Goal: Transaction & Acquisition: Purchase product/service

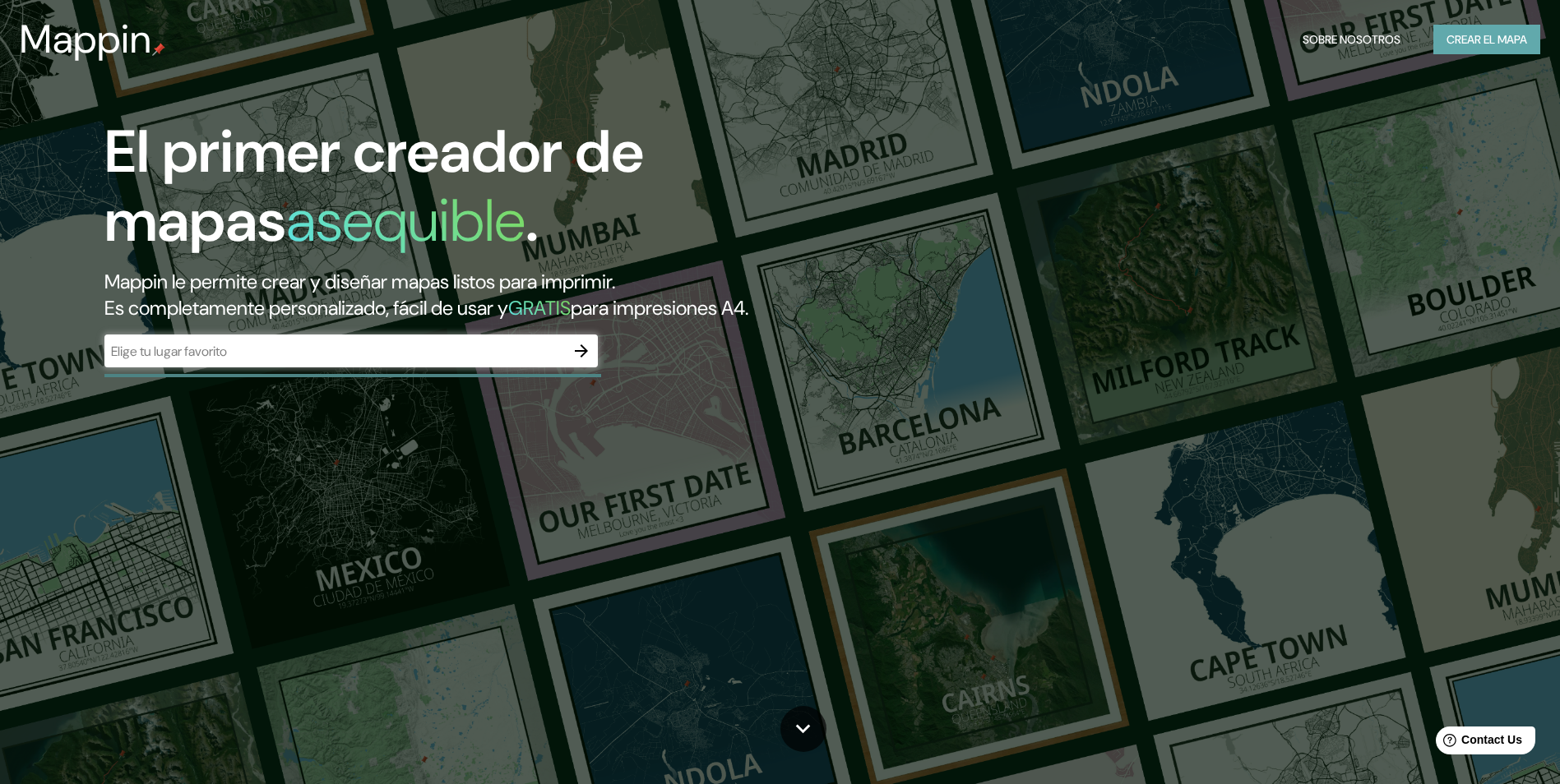
click at [1472, 46] on font "Crear el mapa" at bounding box center [1486, 39] width 81 height 20
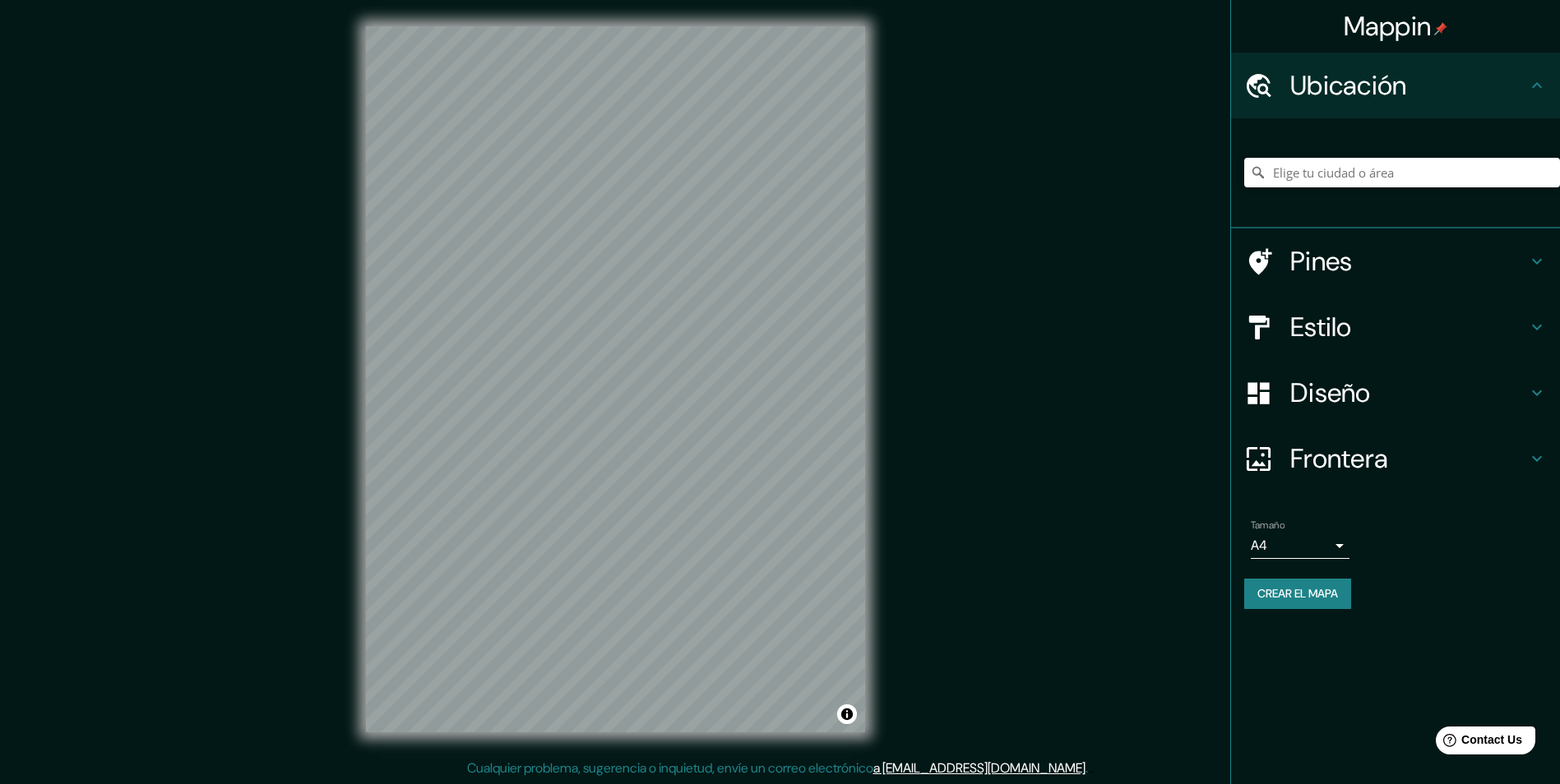
click at [1420, 90] on h4 "Ubicación" at bounding box center [1408, 85] width 237 height 32
click at [1363, 170] on input "Elige tu ciudad o área" at bounding box center [1402, 173] width 316 height 30
click at [1403, 174] on input "[GEOGRAPHIC_DATA], [GEOGRAPHIC_DATA]" at bounding box center [1402, 173] width 316 height 30
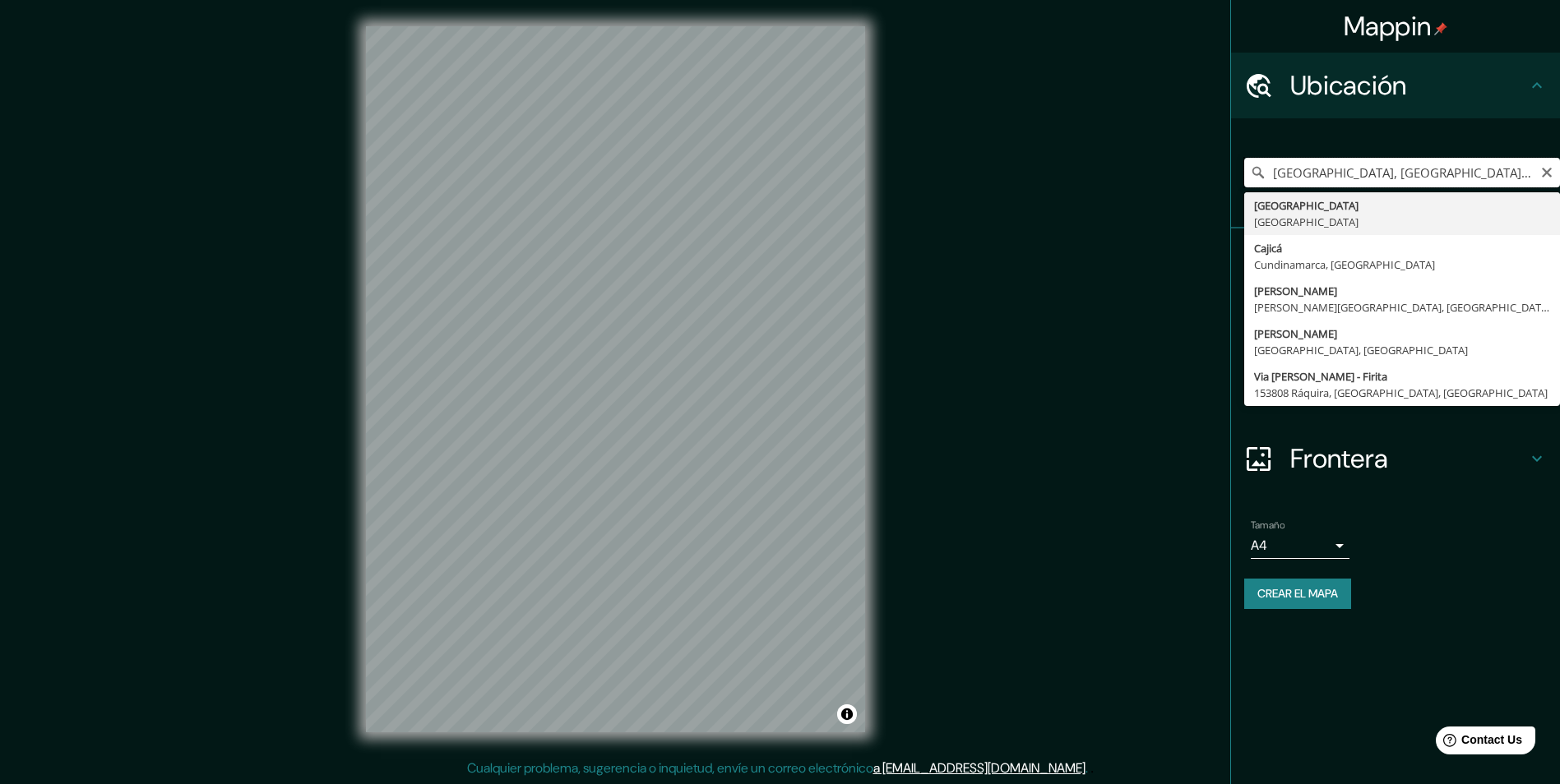
type input "[GEOGRAPHIC_DATA], [GEOGRAPHIC_DATA]"
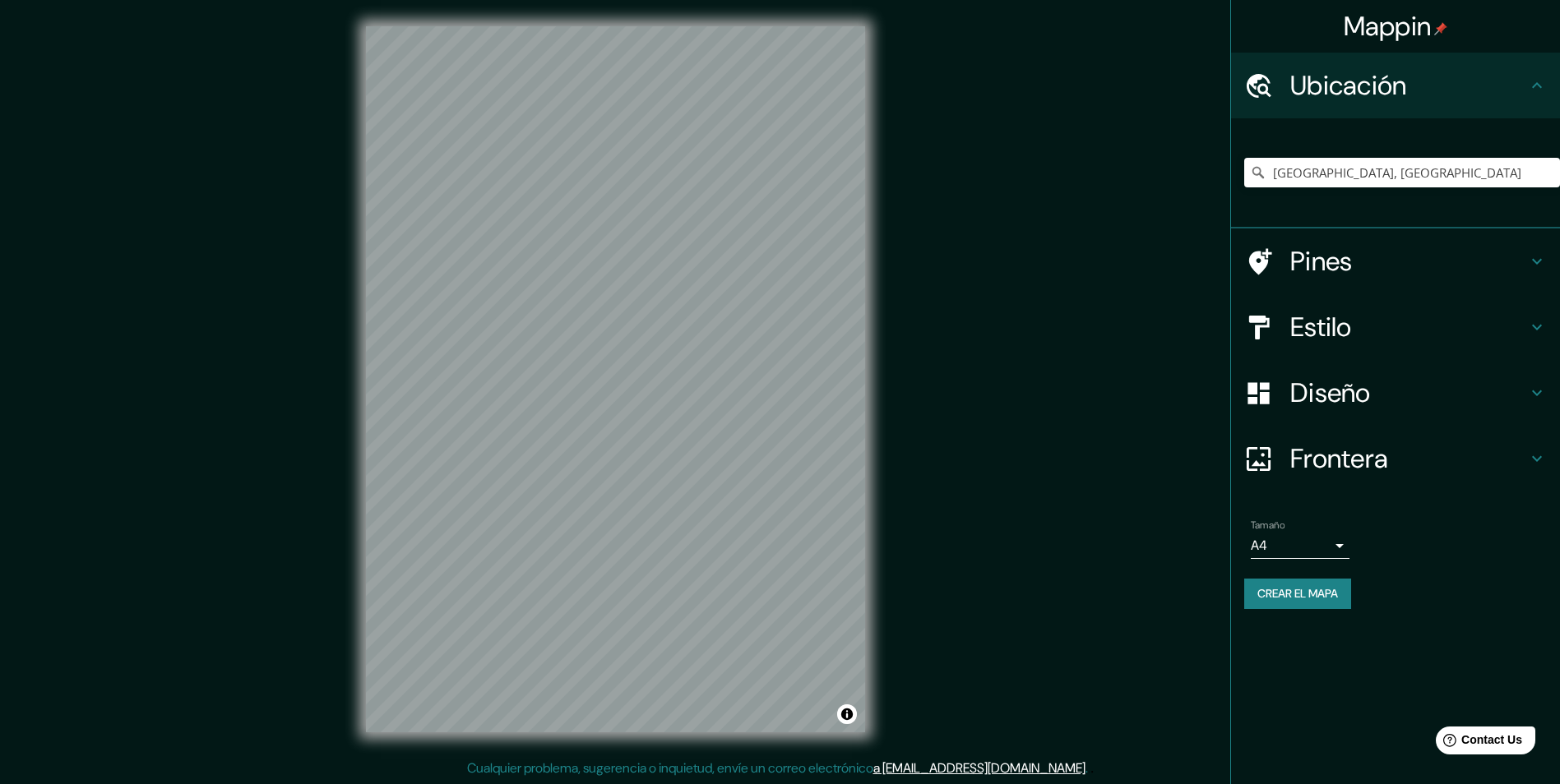
scroll to position [1, 0]
drag, startPoint x: 895, startPoint y: 360, endPoint x: 990, endPoint y: 412, distance: 108.3
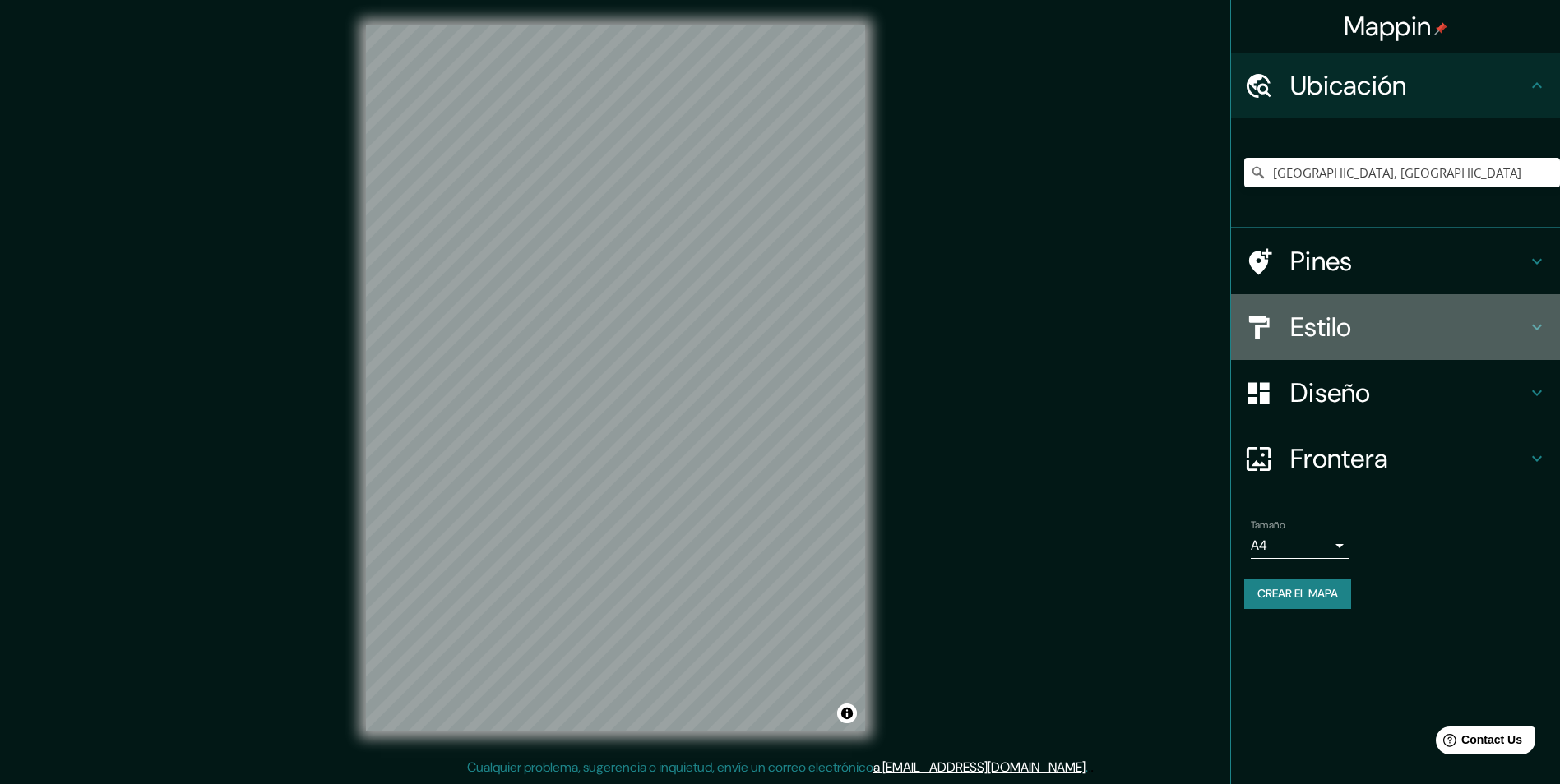
click at [1273, 313] on div at bounding box center [1267, 327] width 46 height 29
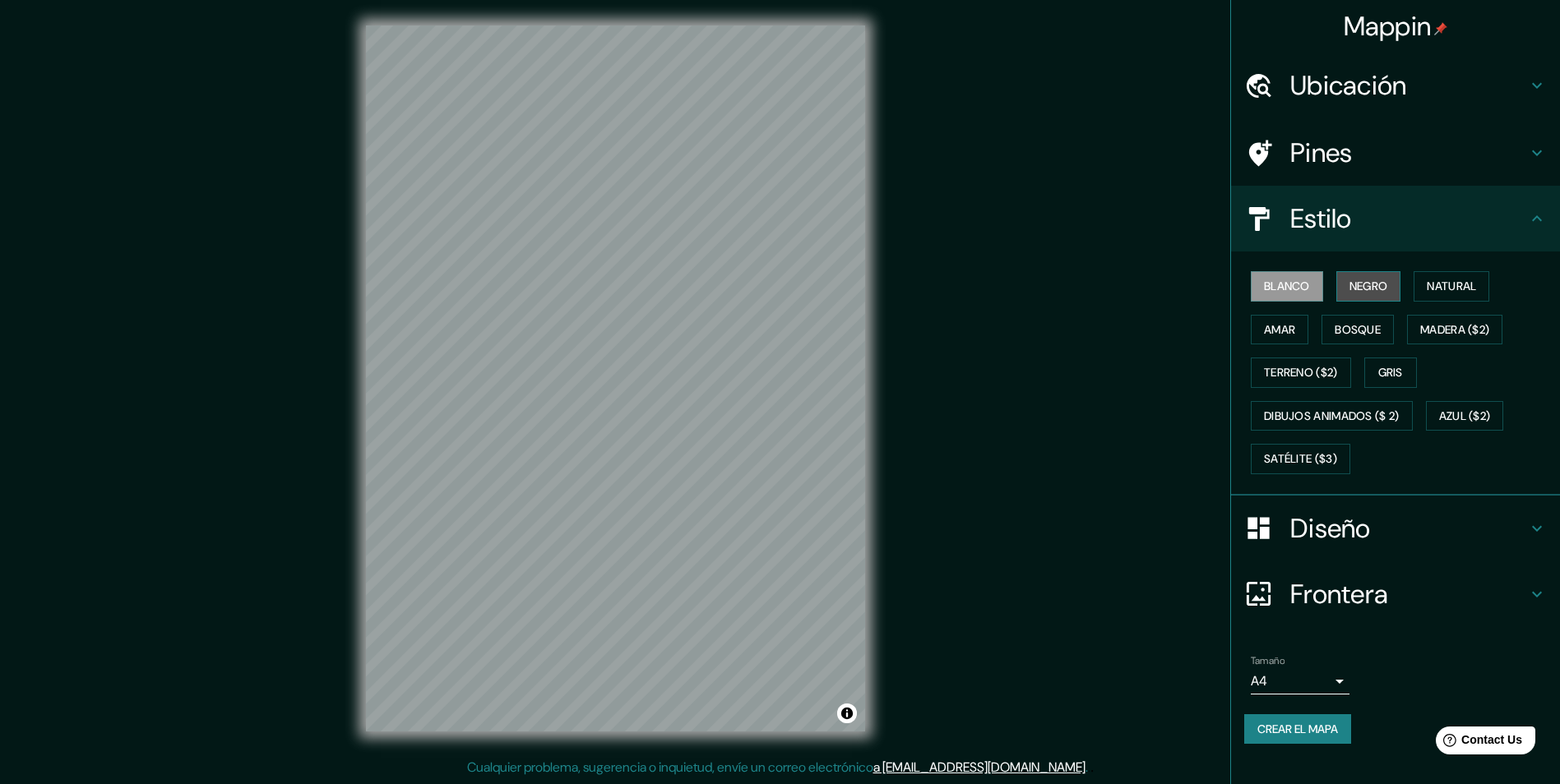
click at [1378, 278] on font "Negro" at bounding box center [1369, 286] width 39 height 20
click at [1430, 286] on button "Natural" at bounding box center [1451, 286] width 75 height 31
click at [1255, 329] on button "Amar" at bounding box center [1279, 330] width 58 height 31
click at [1338, 325] on font "Bosque" at bounding box center [1357, 330] width 46 height 20
click at [1457, 320] on font "Madera ($2)" at bounding box center [1454, 330] width 69 height 20
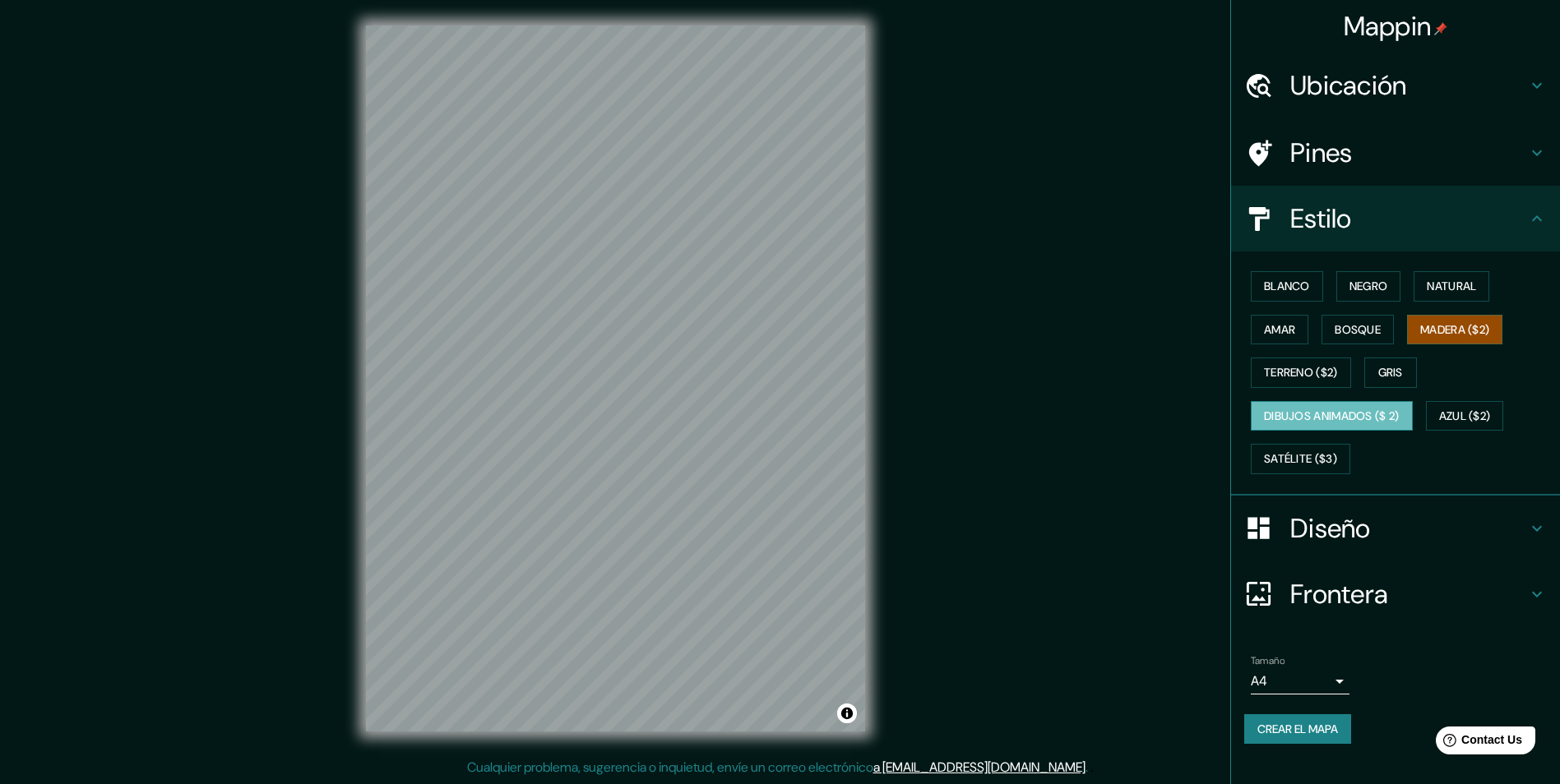
click at [1322, 423] on font "Dibujos animados ($ 2)" at bounding box center [1331, 416] width 136 height 20
click at [1442, 403] on button "Azul ($2)" at bounding box center [1464, 416] width 78 height 31
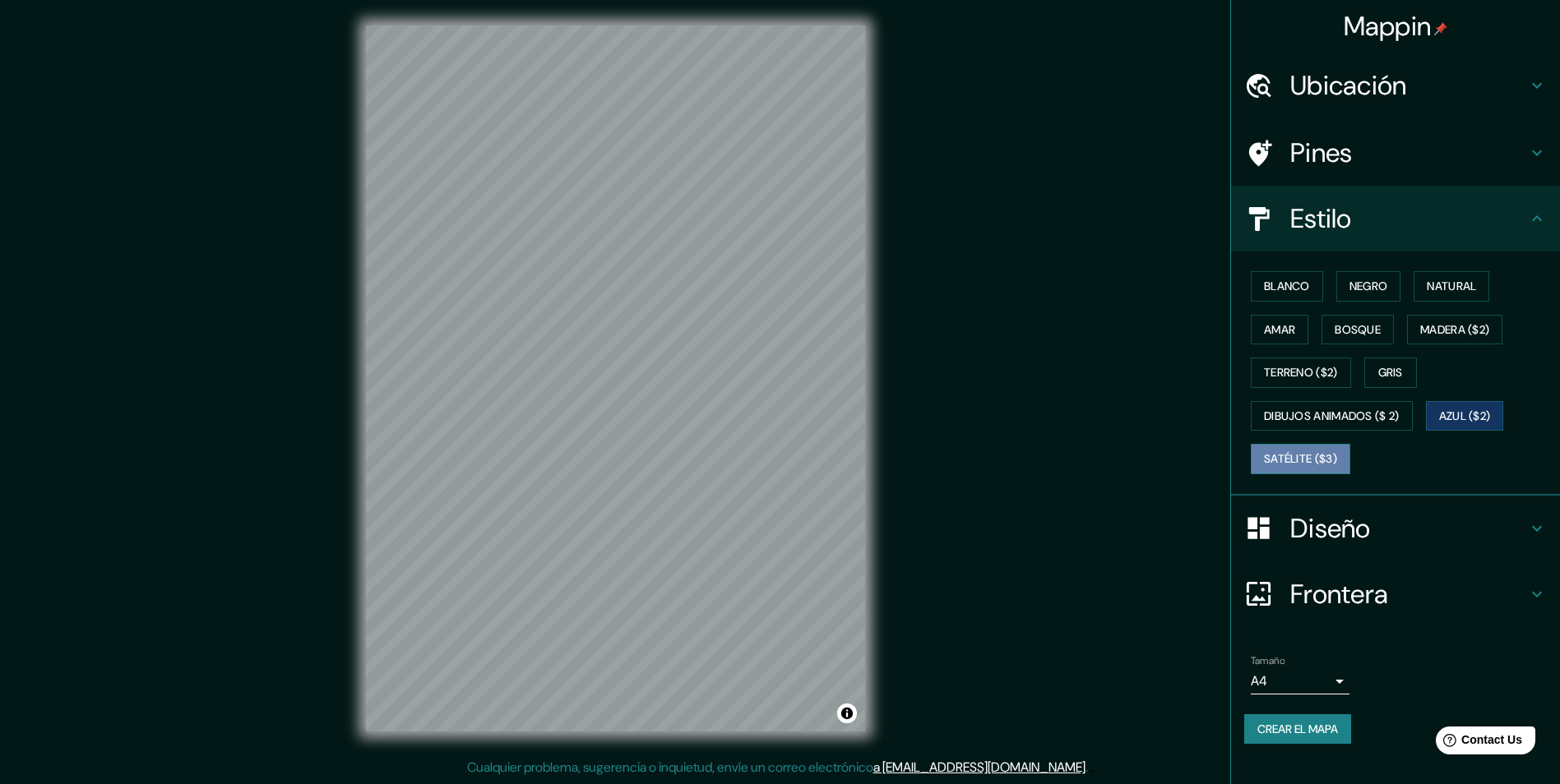
click at [1307, 445] on button "Satélite ($3)" at bounding box center [1299, 459] width 99 height 31
click at [1284, 293] on font "Blanco" at bounding box center [1286, 286] width 46 height 20
click at [1370, 294] on font "Negro" at bounding box center [1369, 286] width 39 height 20
click at [1420, 293] on button "Natural" at bounding box center [1451, 286] width 75 height 31
click at [1392, 281] on button "Negro" at bounding box center [1369, 286] width 65 height 31
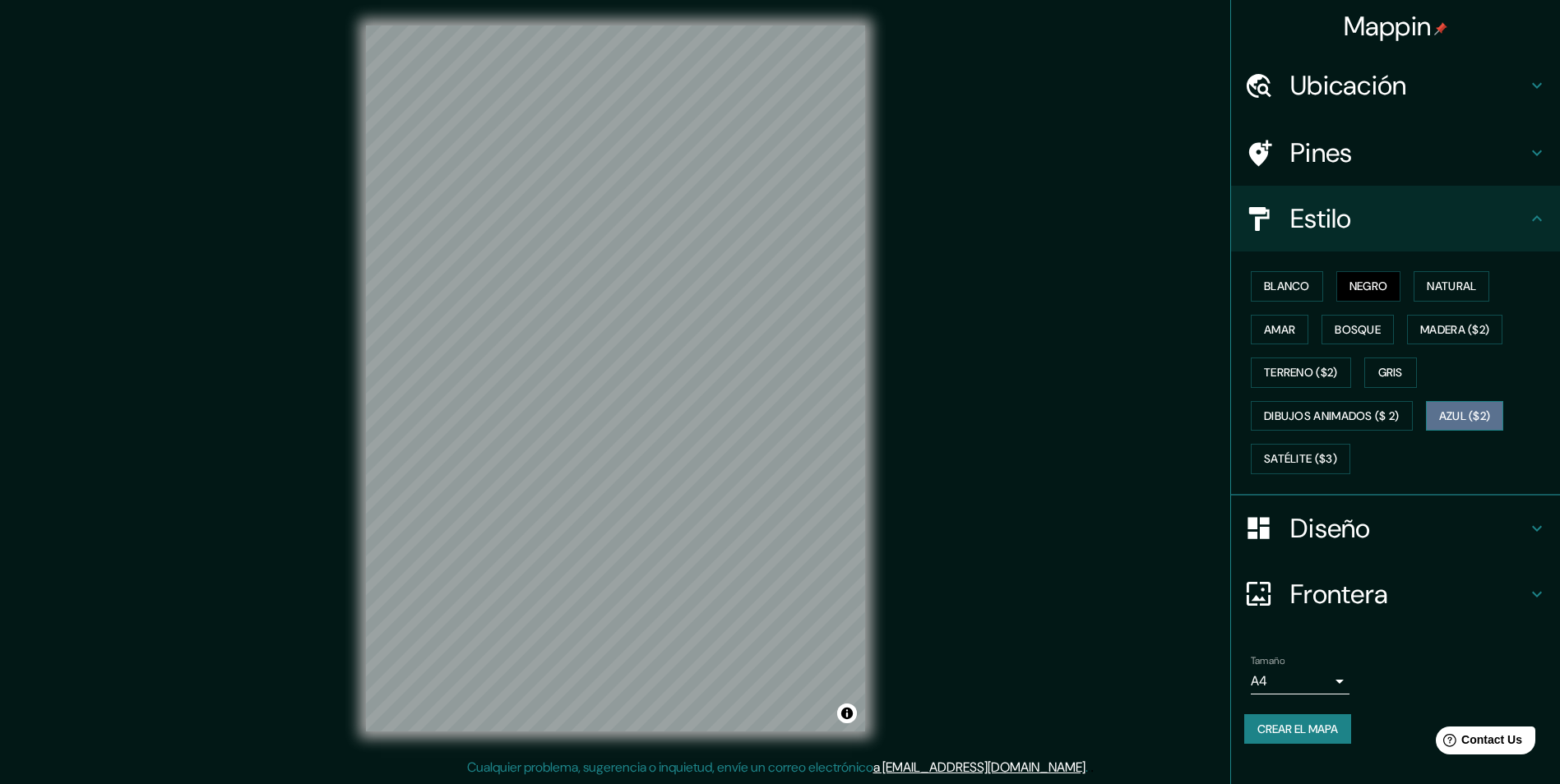
click at [1473, 415] on font "Azul ($2)" at bounding box center [1464, 416] width 52 height 20
click at [1446, 276] on font "Natural" at bounding box center [1451, 286] width 49 height 20
click at [1273, 289] on font "Blanco" at bounding box center [1286, 286] width 46 height 20
click at [1286, 333] on font "Amar" at bounding box center [1279, 330] width 32 height 20
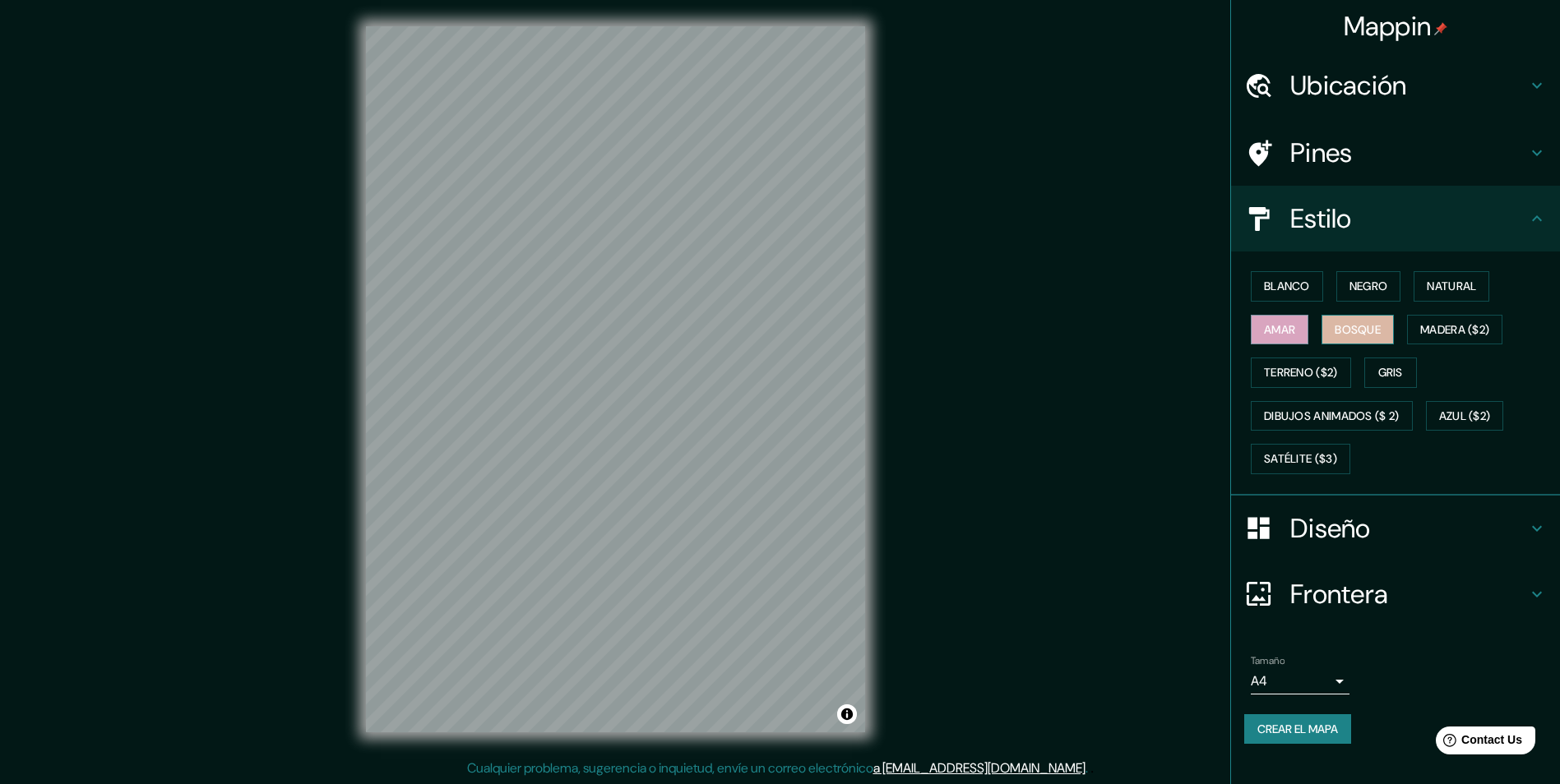
click at [1339, 324] on font "Bosque" at bounding box center [1357, 330] width 46 height 20
click at [1484, 331] on font "Madera ($2)" at bounding box center [1454, 330] width 69 height 20
click at [1278, 288] on font "Blanco" at bounding box center [1286, 286] width 46 height 20
click at [1377, 273] on button "Negro" at bounding box center [1369, 286] width 65 height 31
click at [1485, 273] on button "Natural" at bounding box center [1451, 286] width 75 height 31
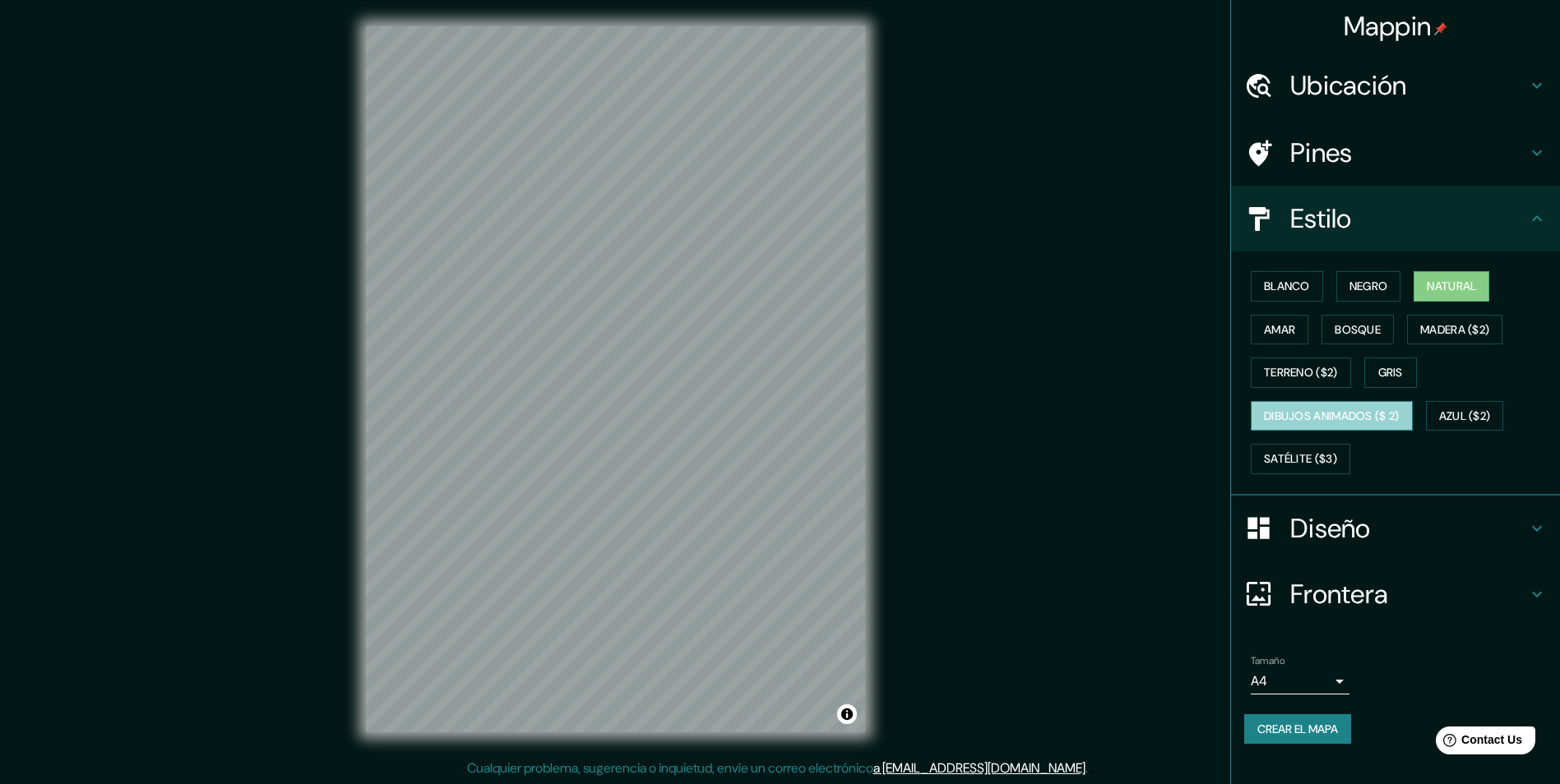
click at [1355, 417] on font "Dibujos animados ($ 2)" at bounding box center [1331, 416] width 136 height 20
click at [1485, 408] on font "Azul ($2)" at bounding box center [1464, 416] width 52 height 20
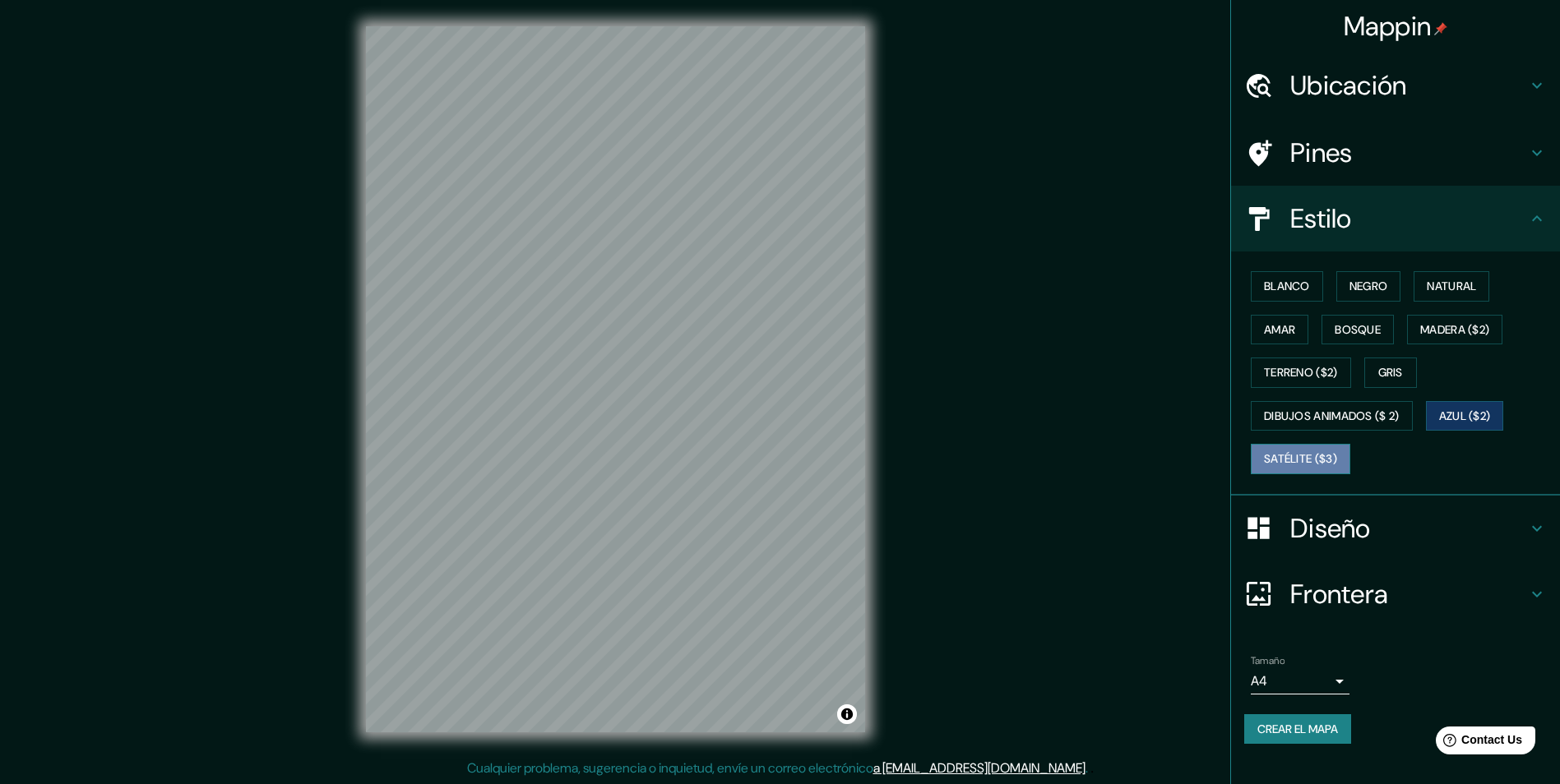
click at [1309, 451] on font "Satélite ($3)" at bounding box center [1299, 459] width 73 height 20
click at [1474, 338] on font "Madera ($2)" at bounding box center [1454, 330] width 69 height 20
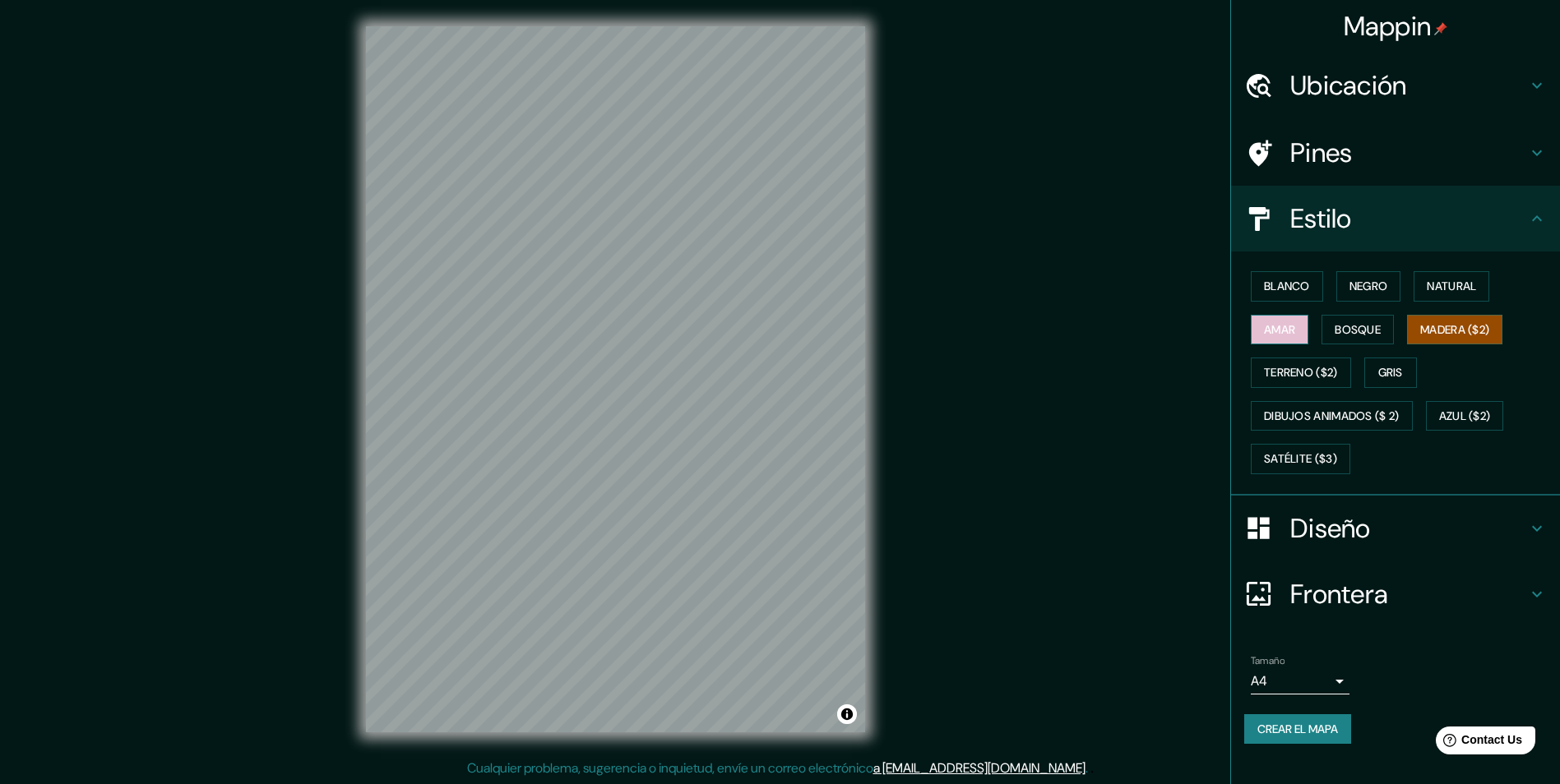
click at [1305, 334] on button "Amar" at bounding box center [1279, 330] width 58 height 31
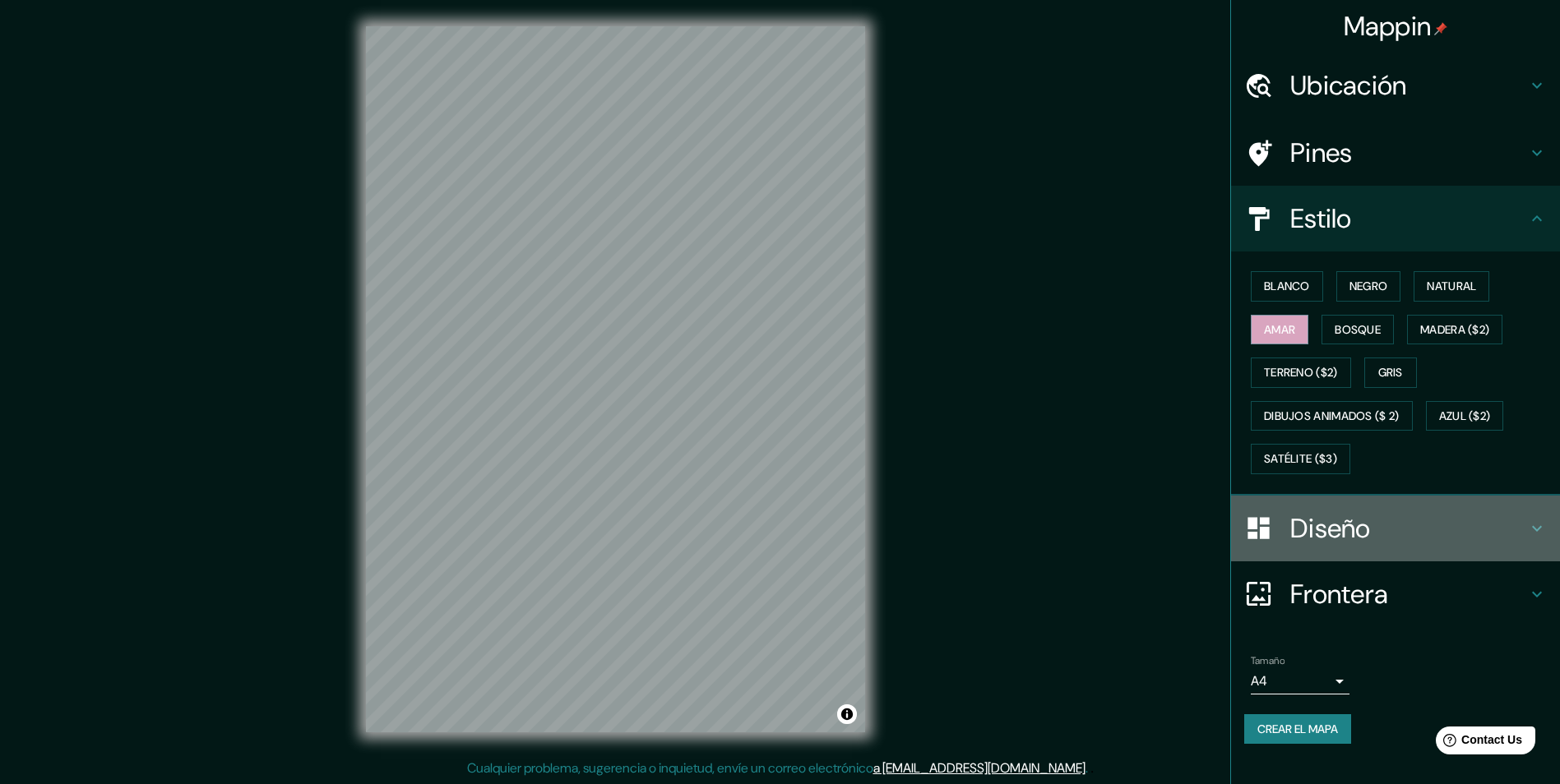
click at [1349, 547] on div "Diseño" at bounding box center [1395, 528] width 329 height 66
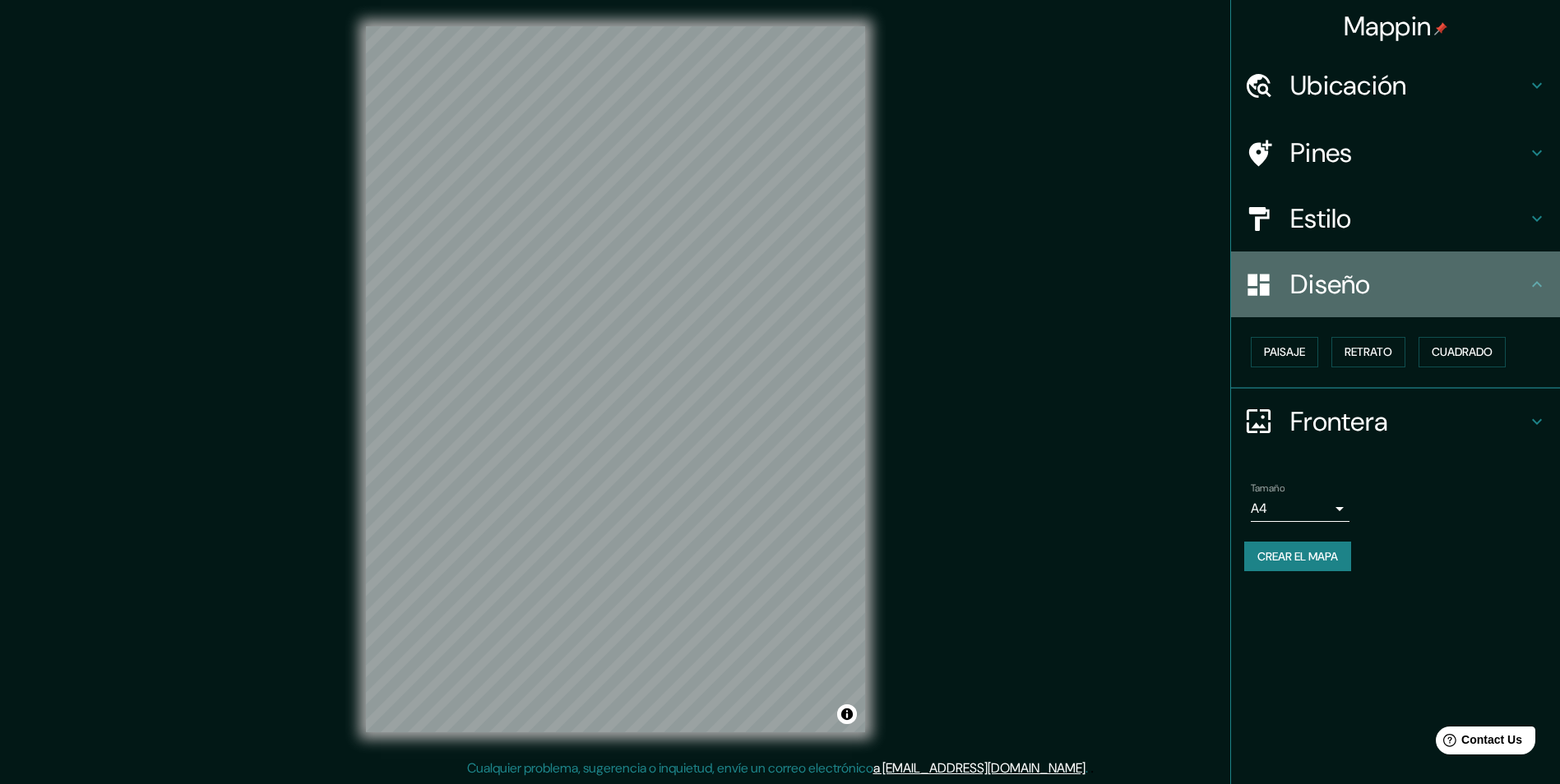
click at [1521, 282] on h4 "Diseño" at bounding box center [1408, 283] width 237 height 32
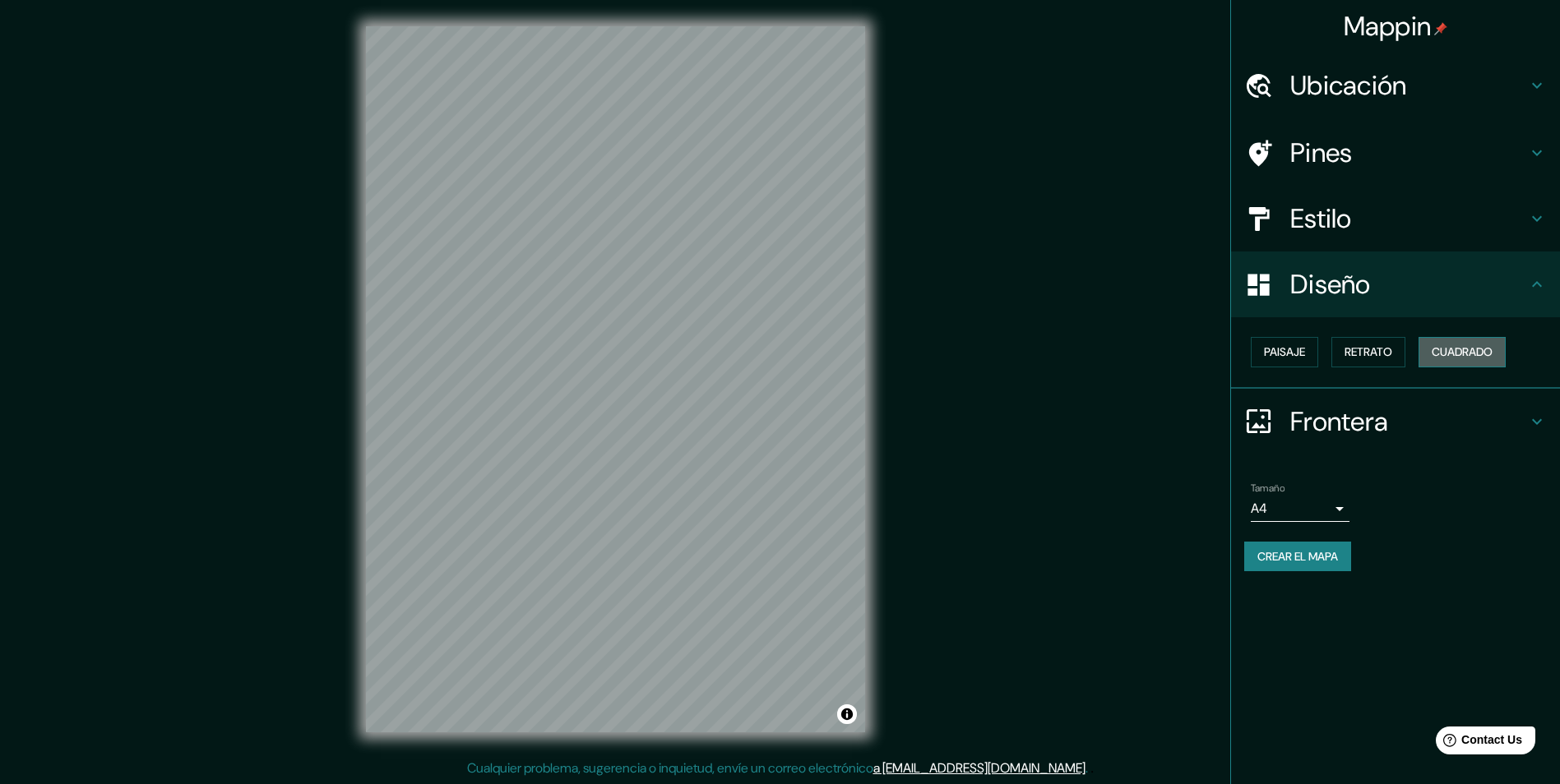
click at [1485, 353] on font "Cuadrado" at bounding box center [1461, 352] width 61 height 20
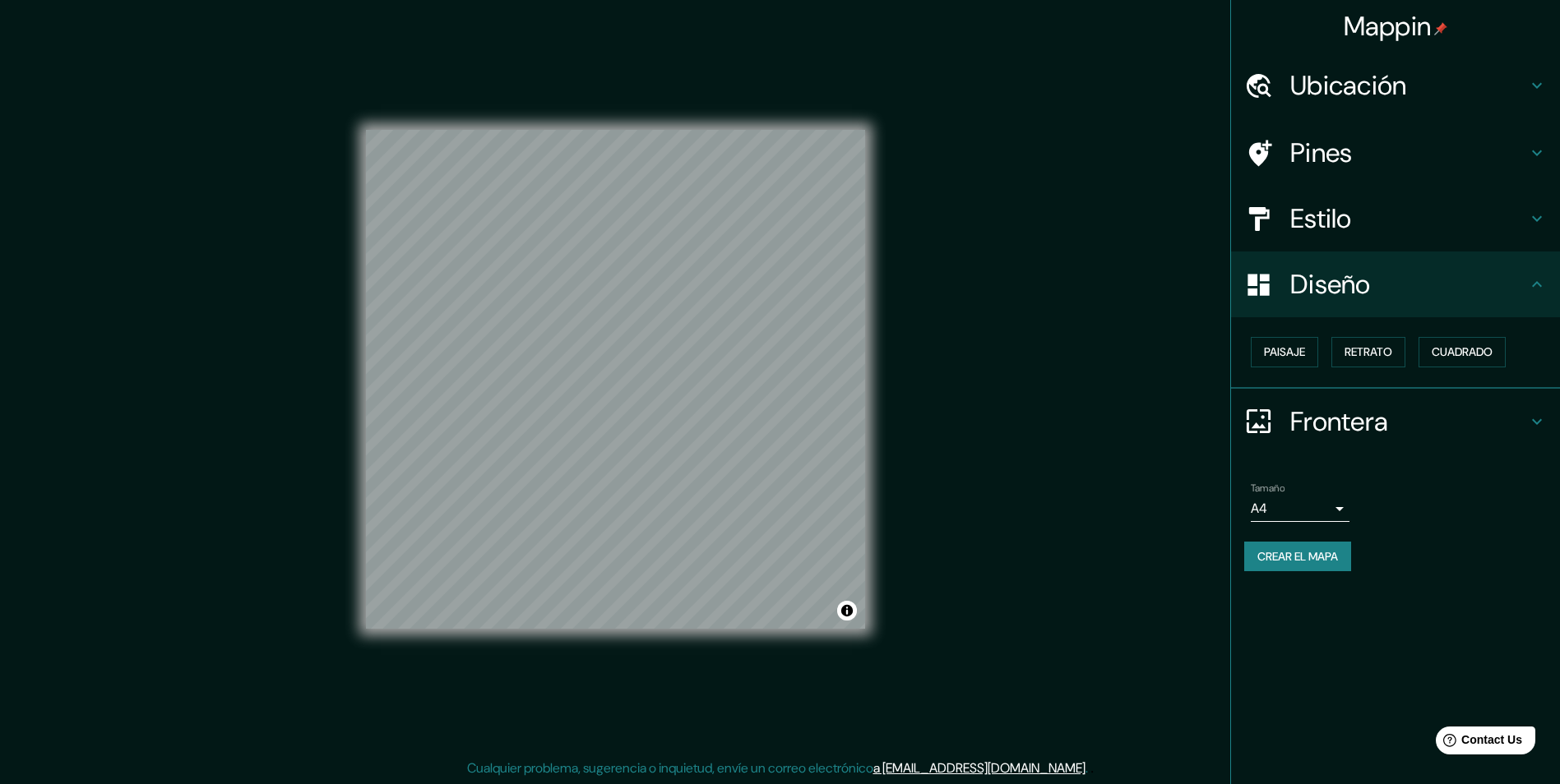
scroll to position [1, 0]
click at [1307, 339] on button "Paisaje" at bounding box center [1284, 352] width 68 height 31
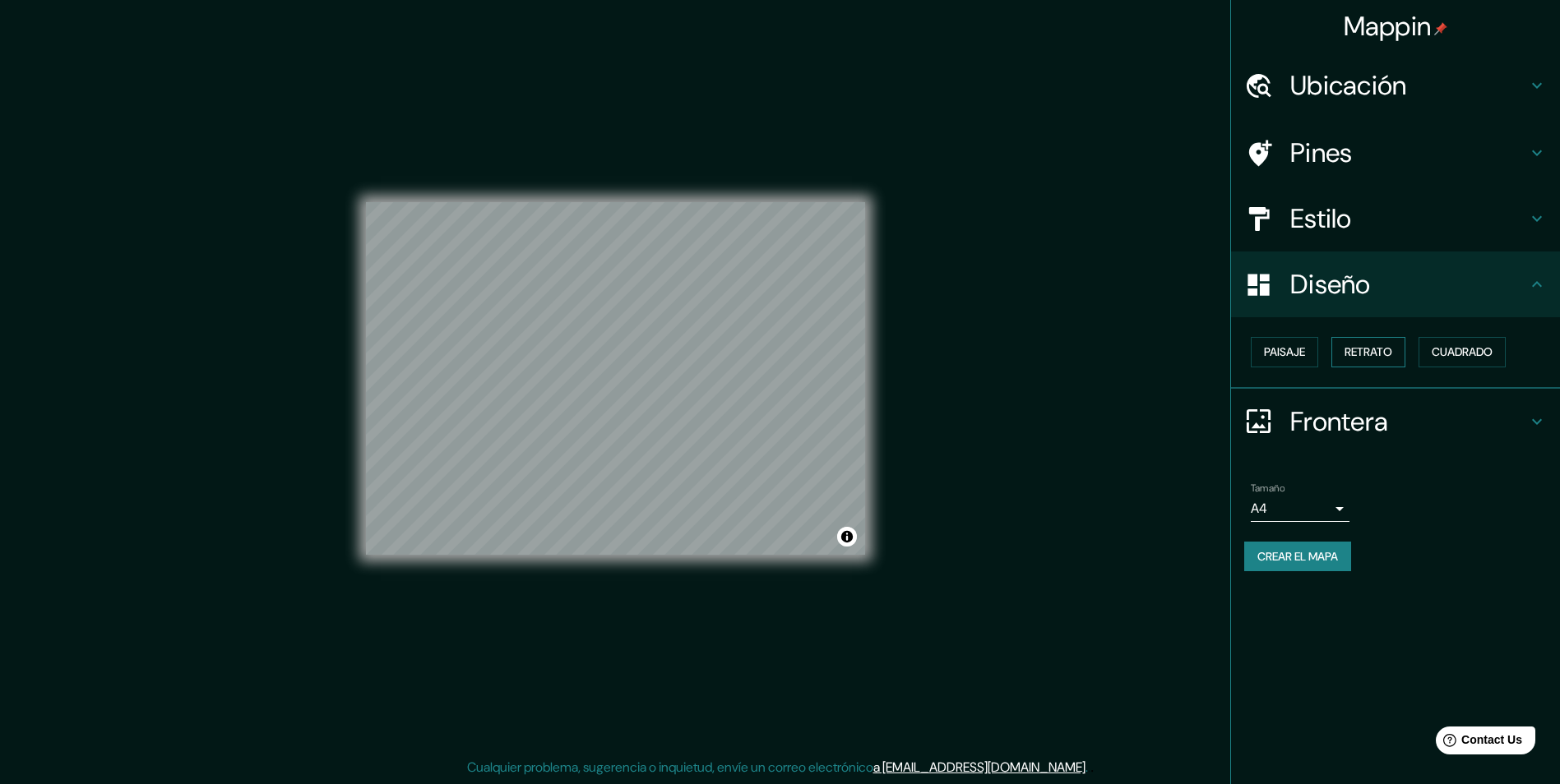
click at [1364, 345] on font "Retrato" at bounding box center [1368, 352] width 47 height 20
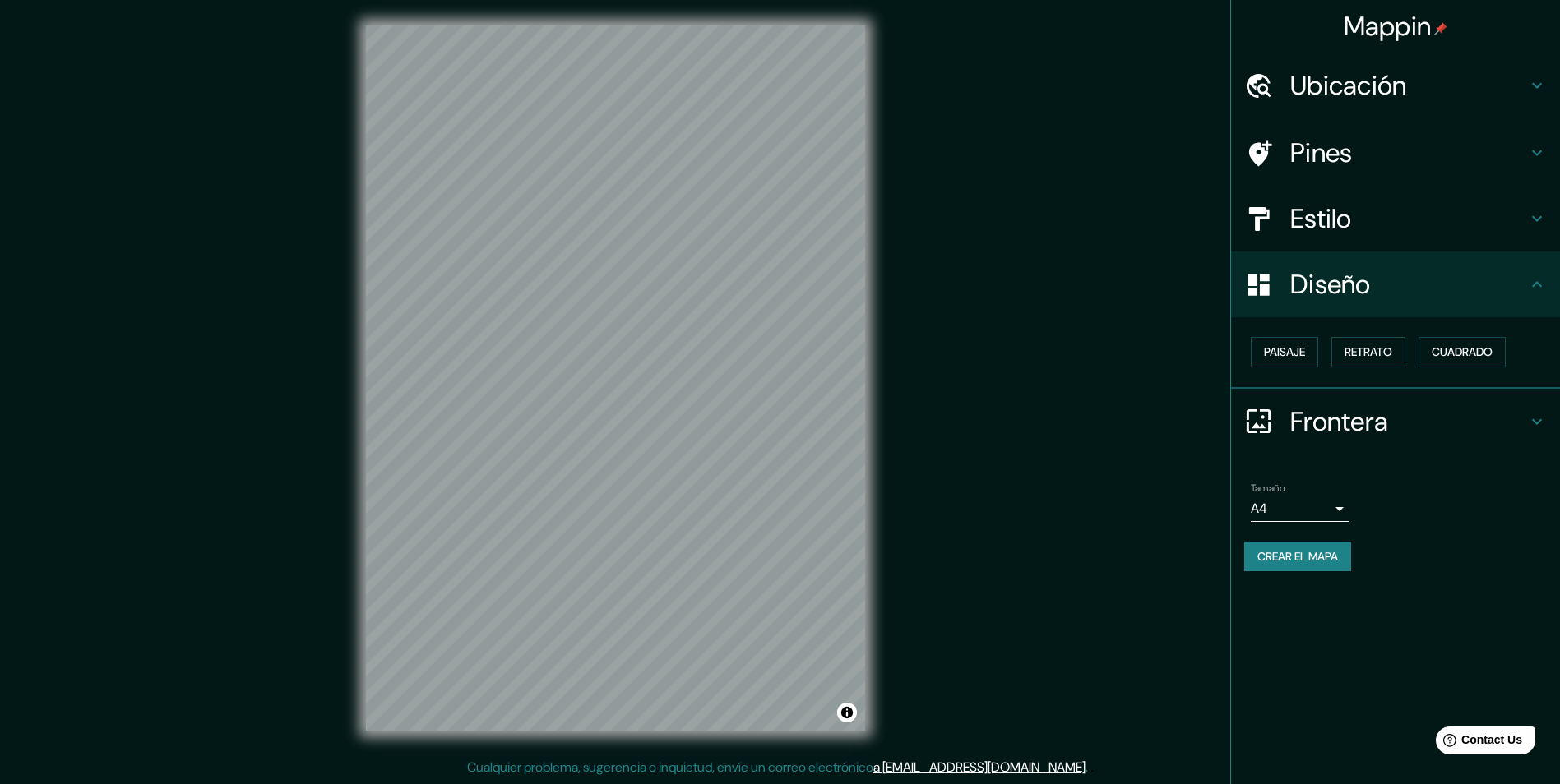
click at [1383, 294] on h4 "Diseño" at bounding box center [1408, 283] width 237 height 32
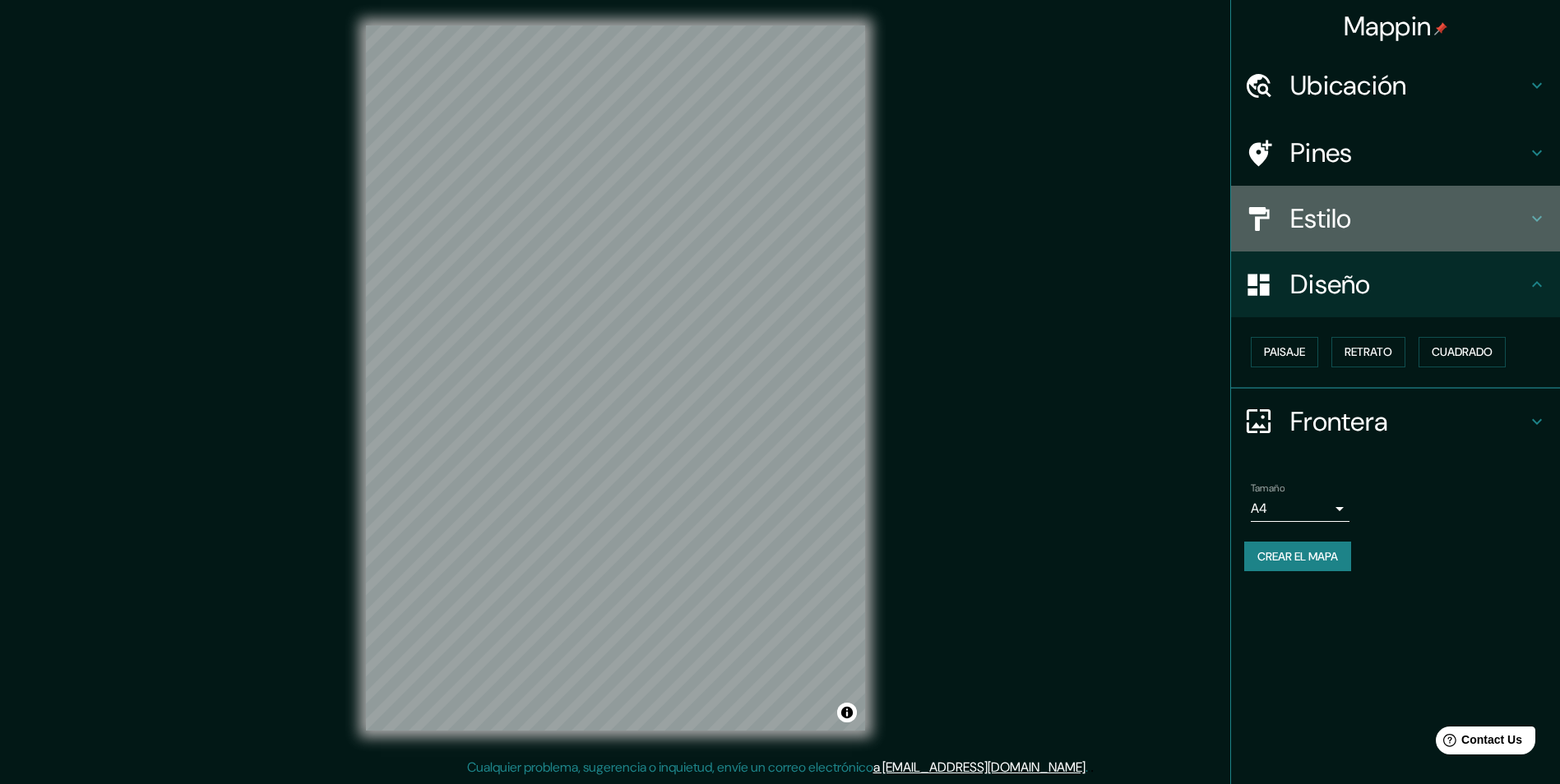
click at [1349, 228] on h4 "Estilo" at bounding box center [1408, 218] width 237 height 32
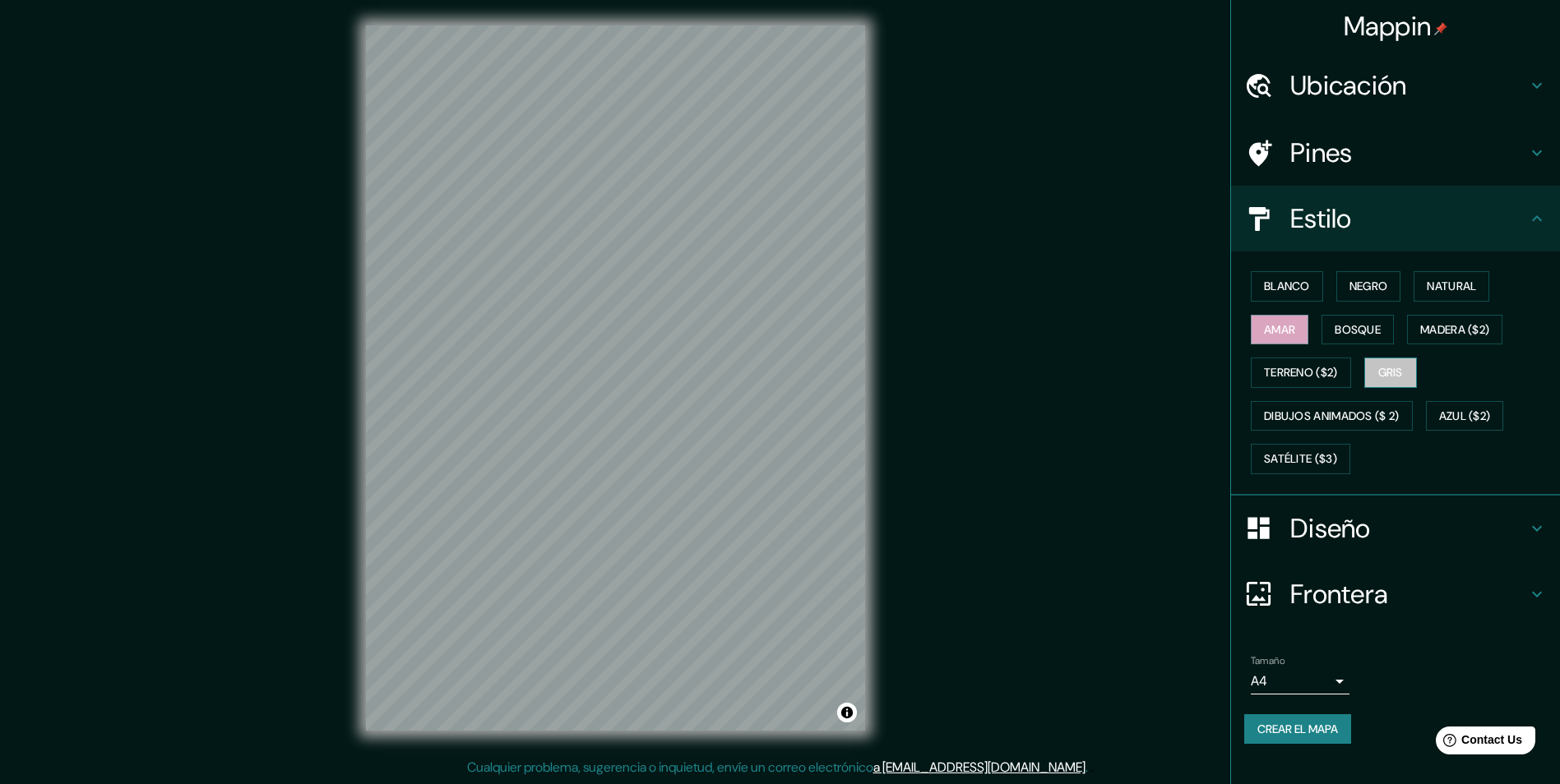
click at [1417, 363] on button "Gris" at bounding box center [1391, 373] width 53 height 31
click at [1469, 276] on font "Natural" at bounding box center [1451, 286] width 49 height 20
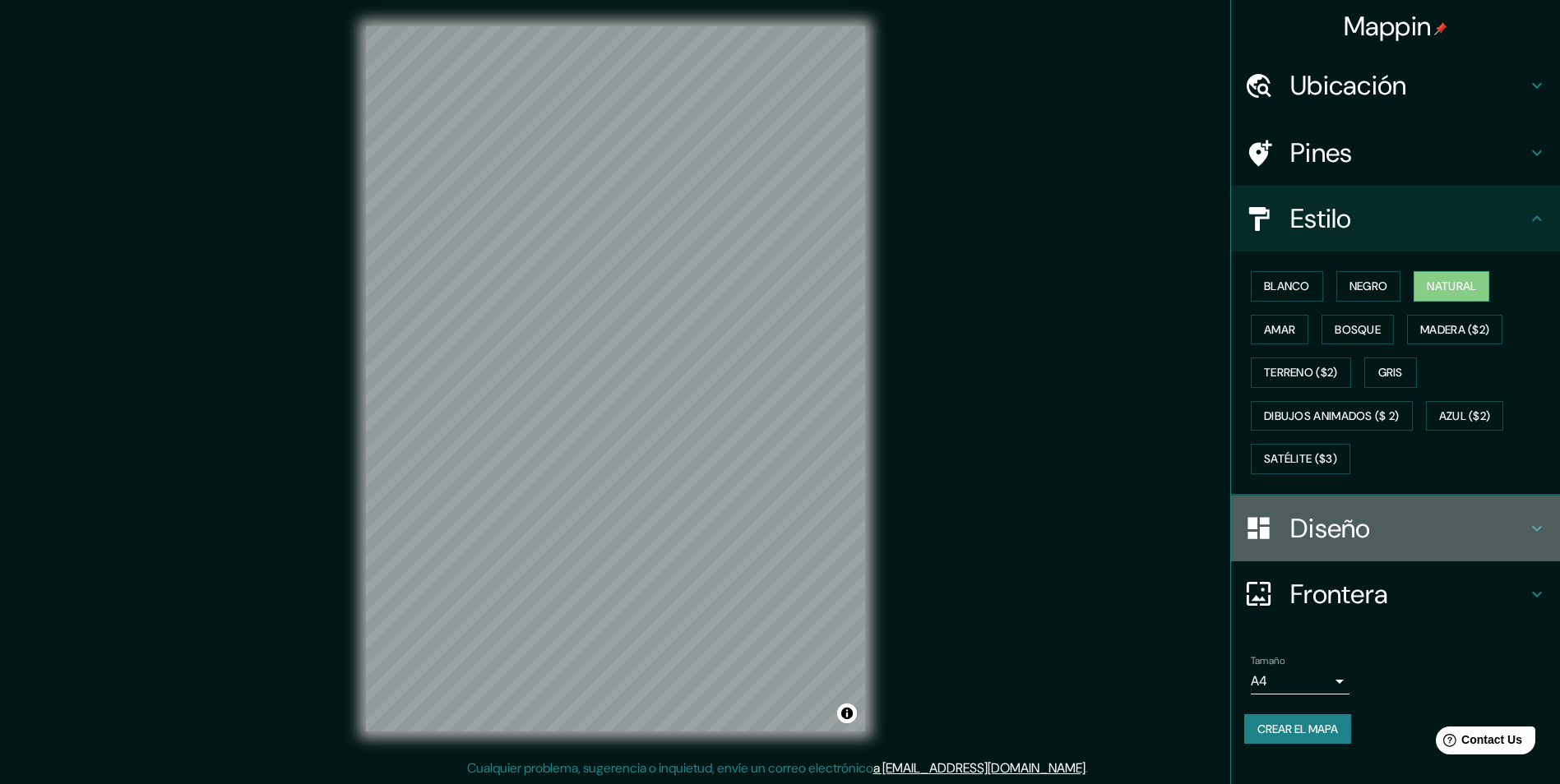
click at [1313, 528] on h4 "Diseño" at bounding box center [1408, 528] width 237 height 32
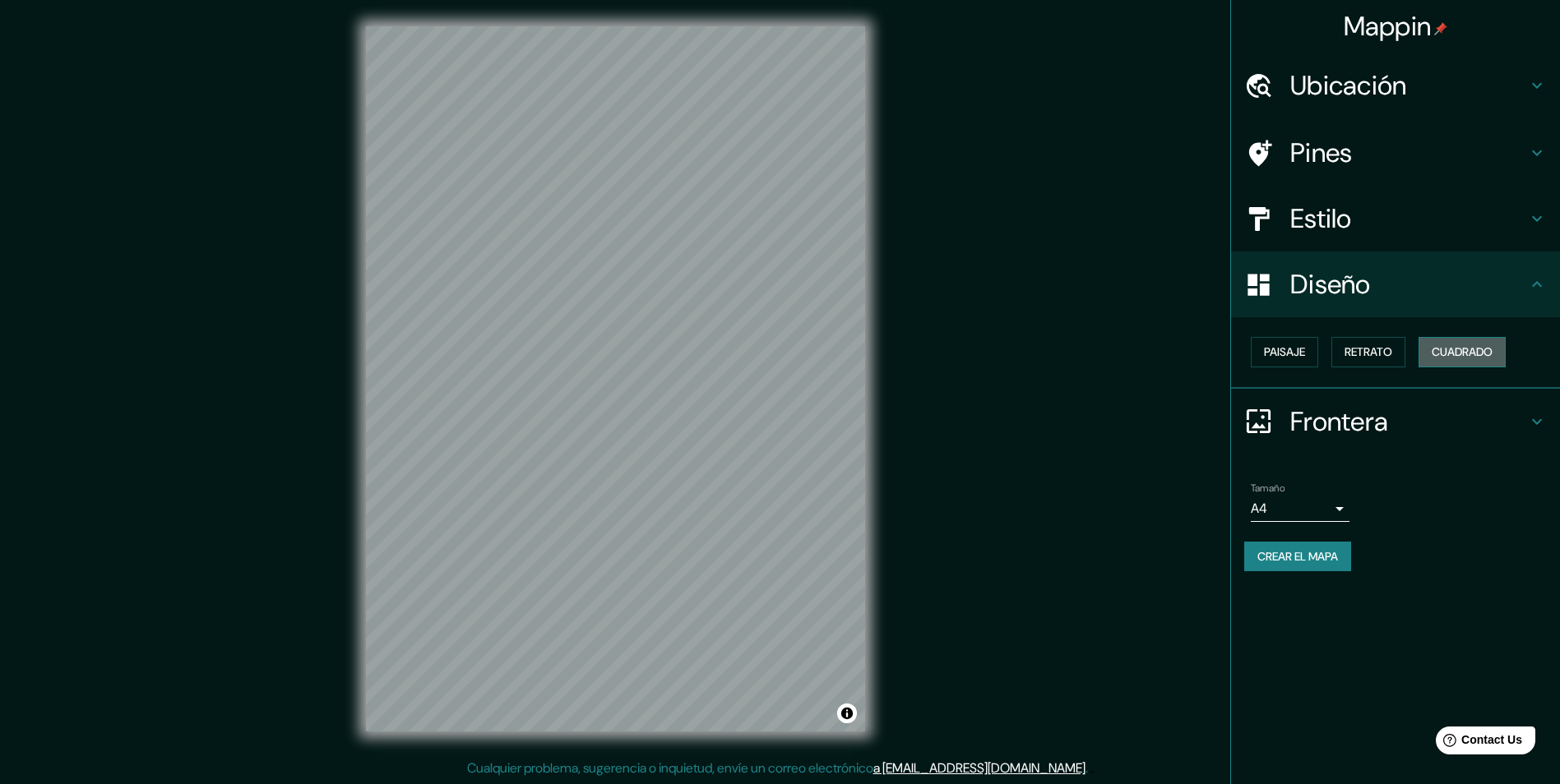
click at [1457, 347] on font "Cuadrado" at bounding box center [1461, 352] width 61 height 20
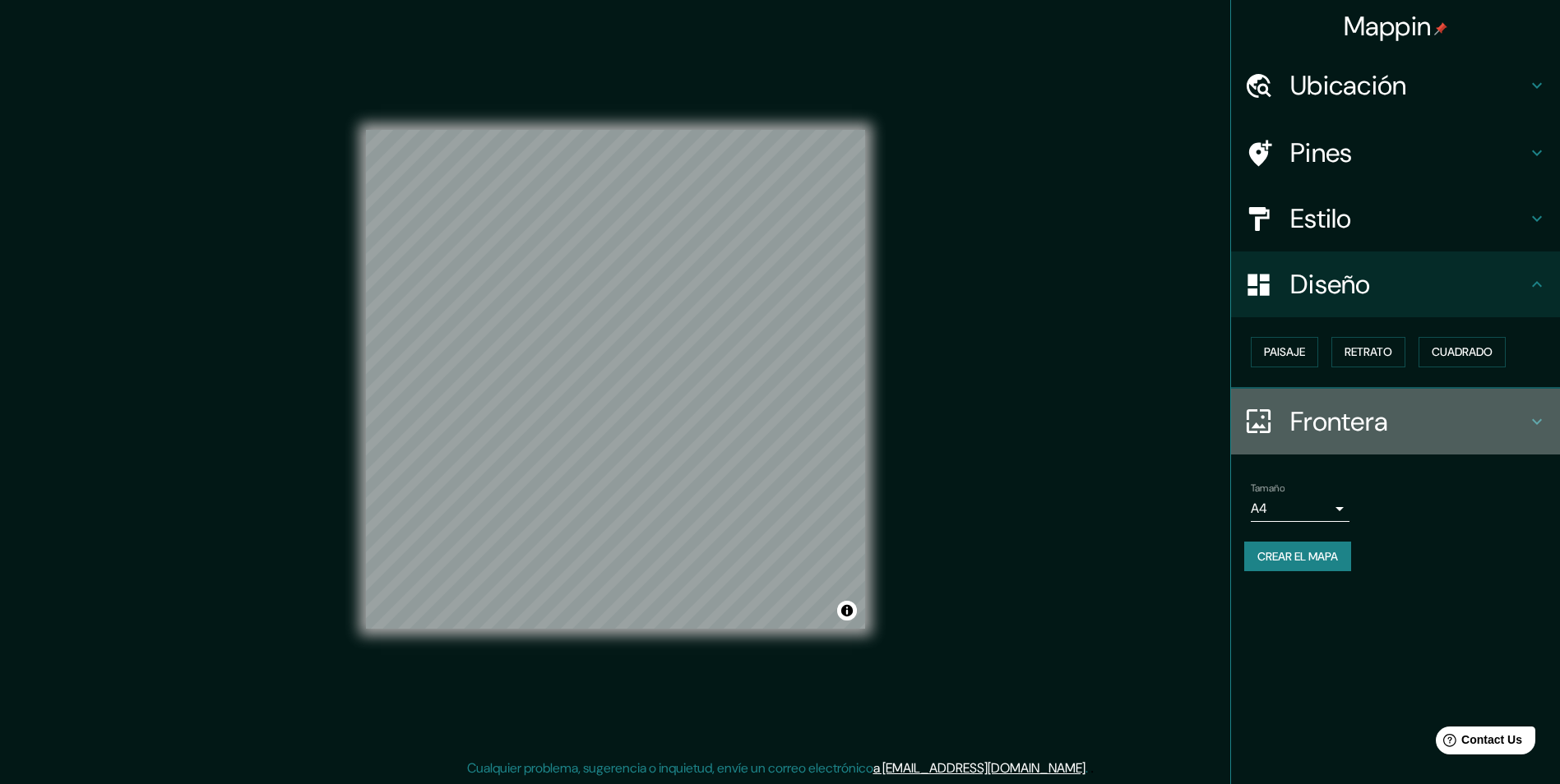
click at [1406, 410] on h4 "Frontera" at bounding box center [1408, 421] width 237 height 32
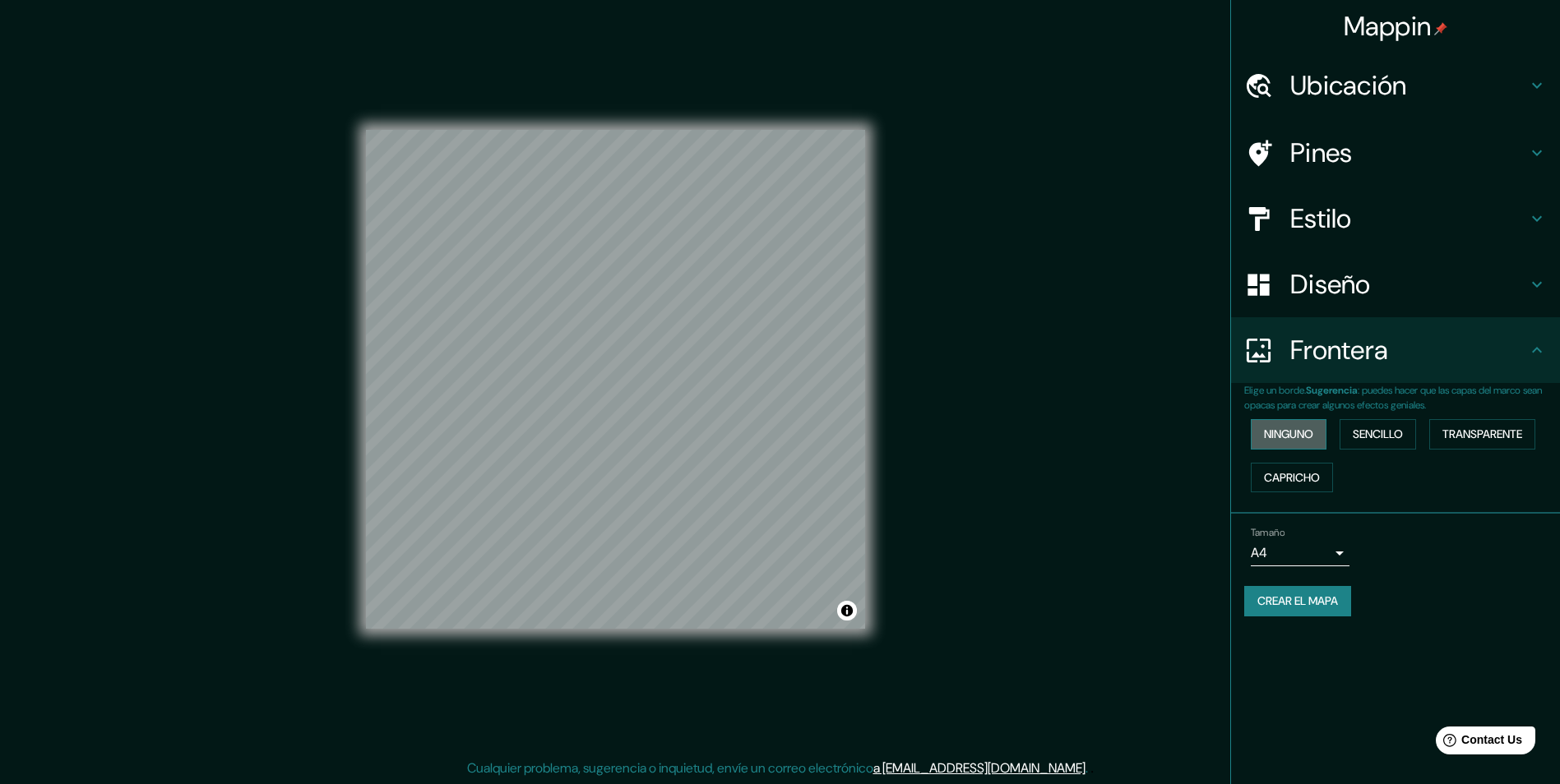
click at [1298, 445] on button "Ninguno" at bounding box center [1288, 434] width 75 height 31
click at [1366, 434] on font "Sencillo" at bounding box center [1377, 434] width 50 height 20
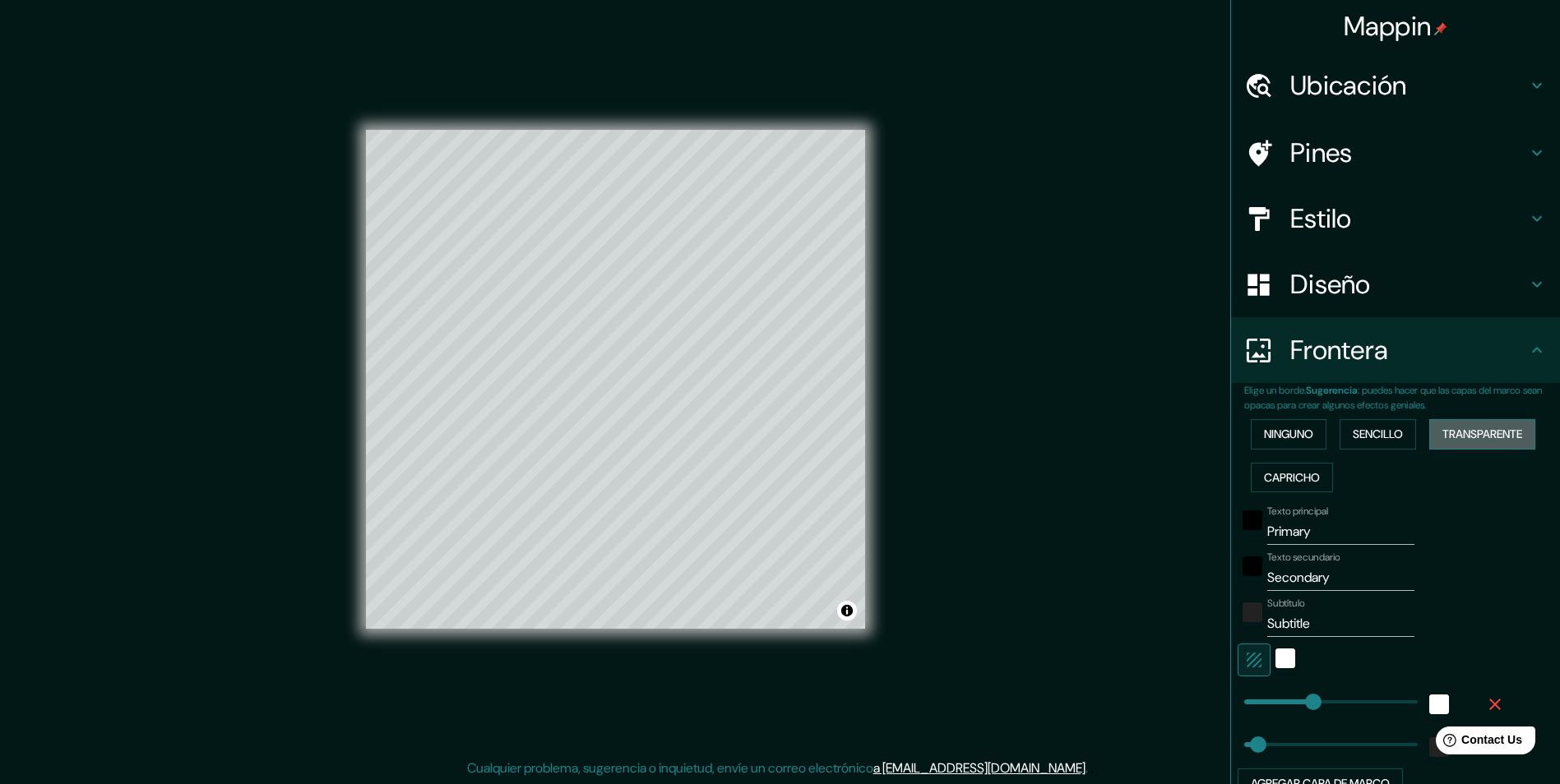
click at [1448, 424] on button "Transparente" at bounding box center [1482, 434] width 106 height 31
click at [1256, 421] on button "Ninguno" at bounding box center [1288, 434] width 75 height 31
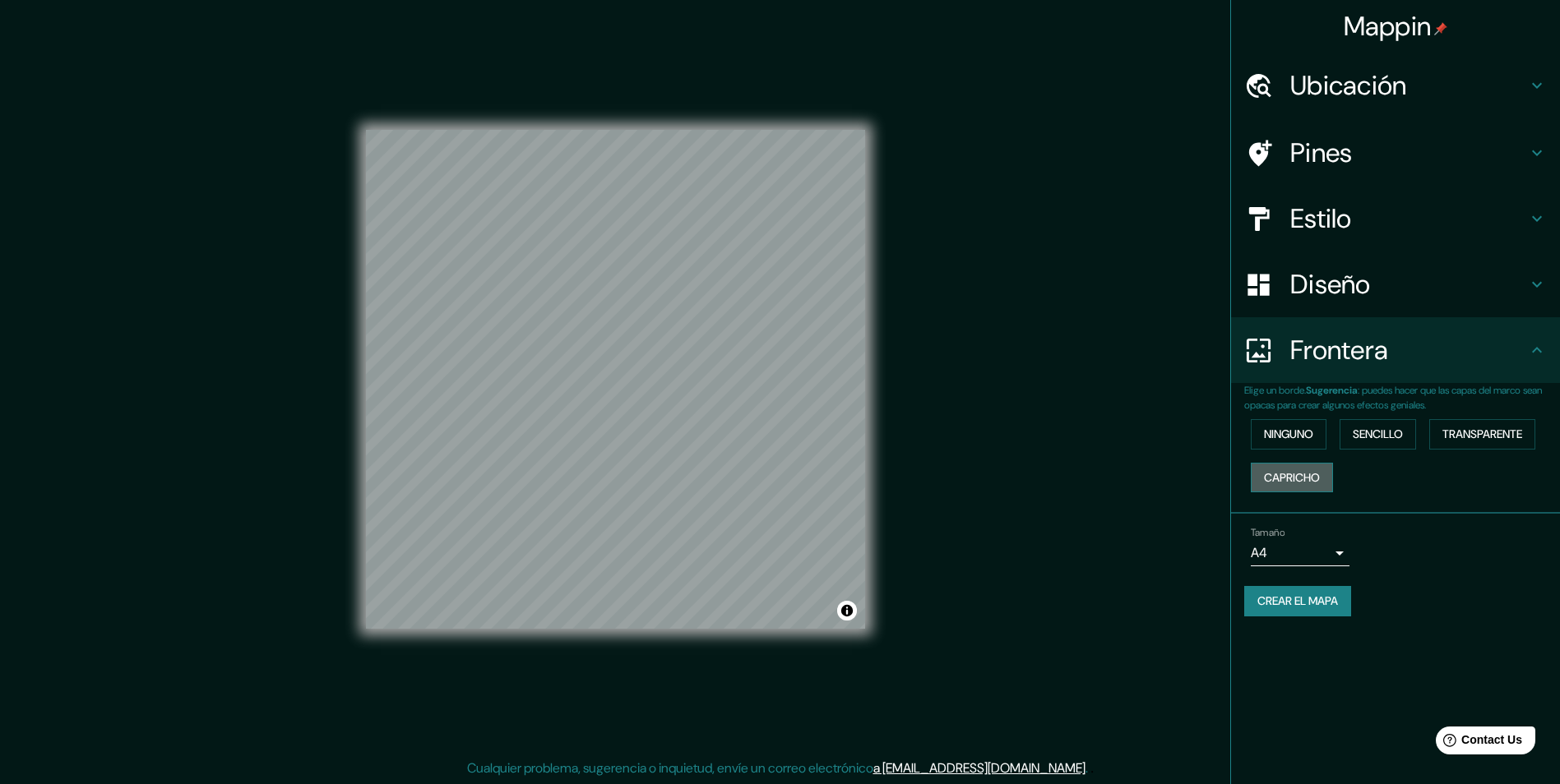
click at [1287, 479] on font "Capricho" at bounding box center [1292, 477] width 56 height 20
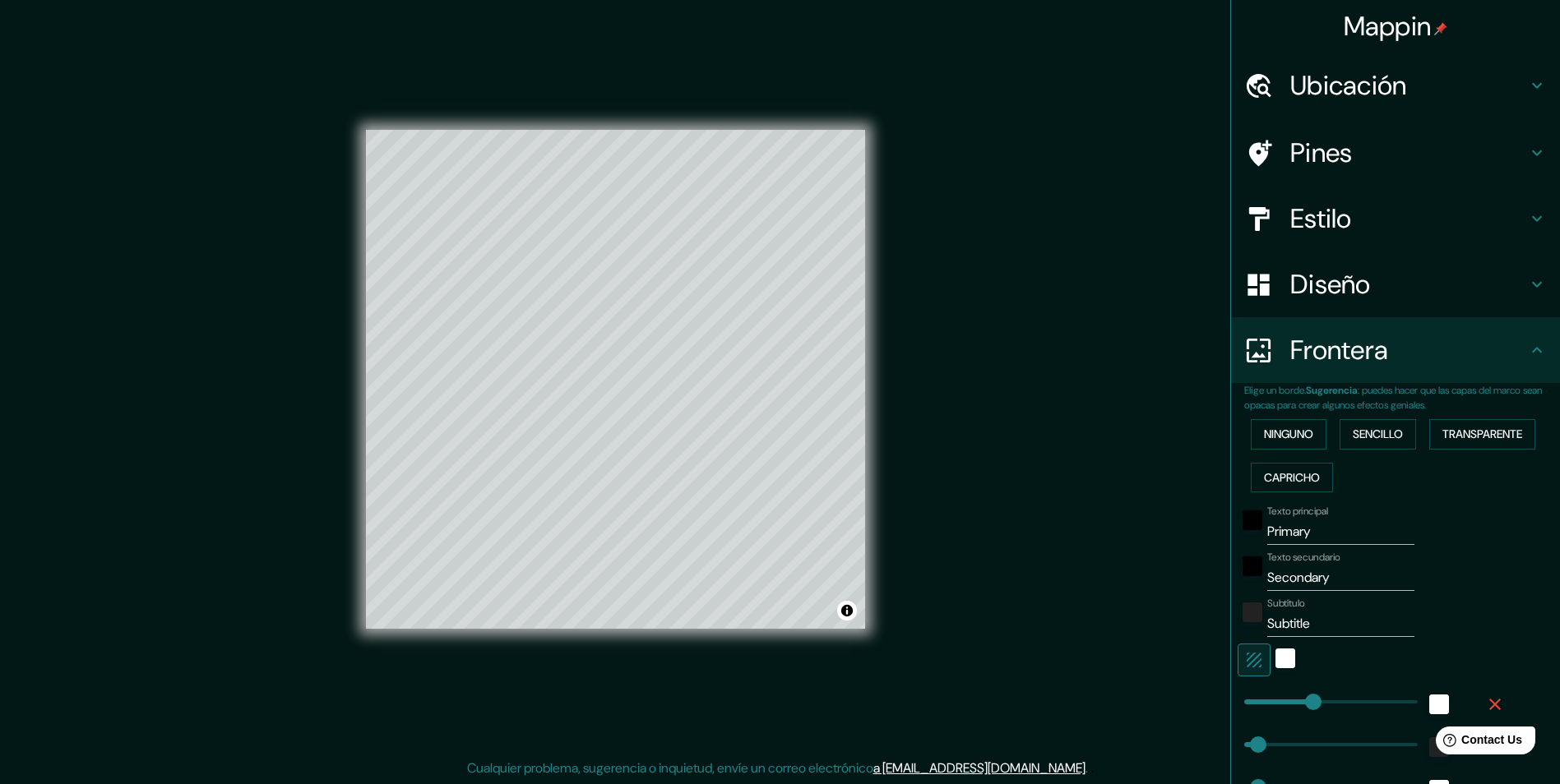
click at [1277, 450] on div "Ninguno Sencillo Transparente Capricho" at bounding box center [1402, 455] width 316 height 86
click at [1279, 436] on font "Ninguno" at bounding box center [1288, 434] width 49 height 20
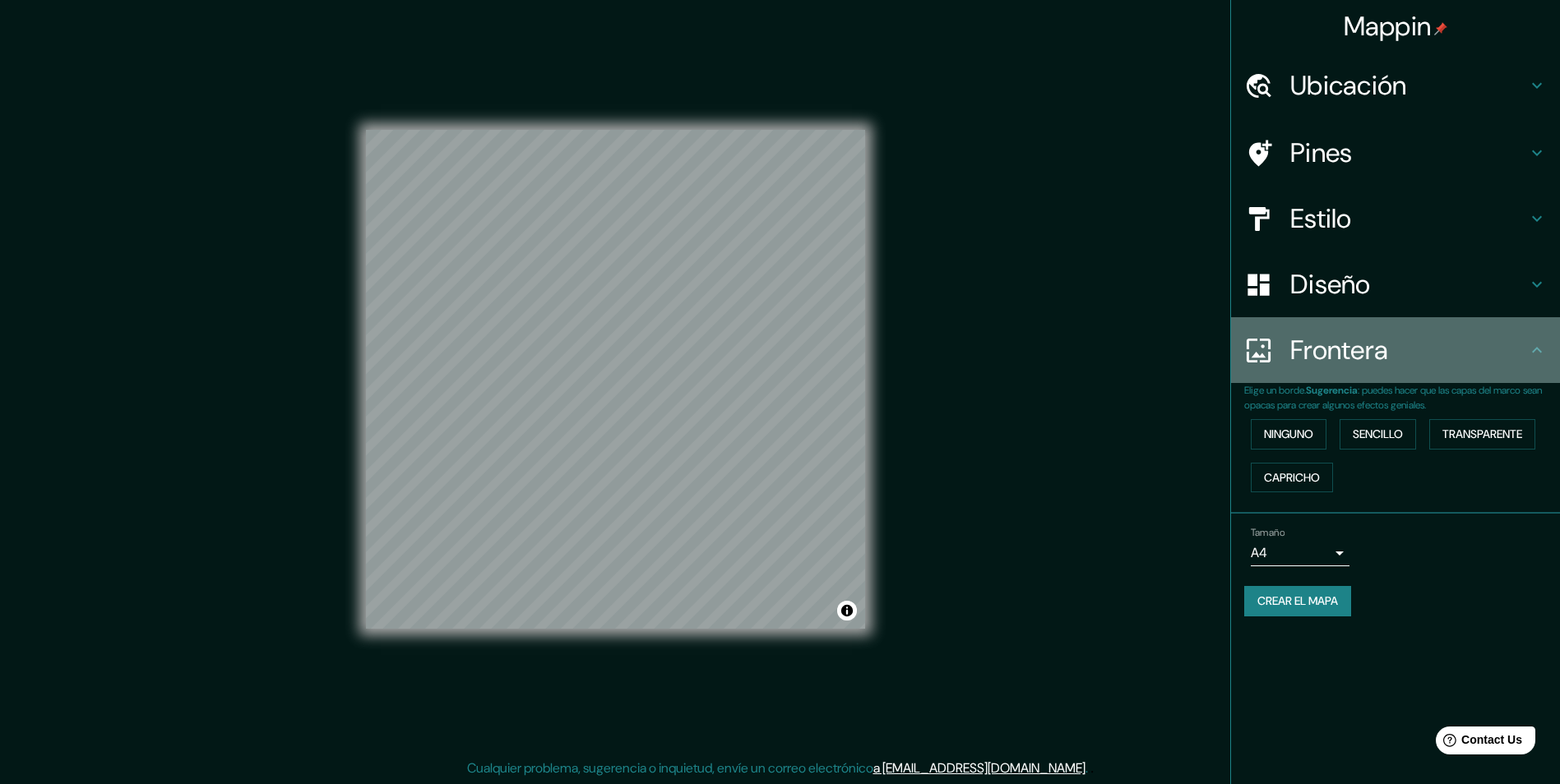
click at [1449, 359] on h4 "Frontera" at bounding box center [1408, 349] width 237 height 32
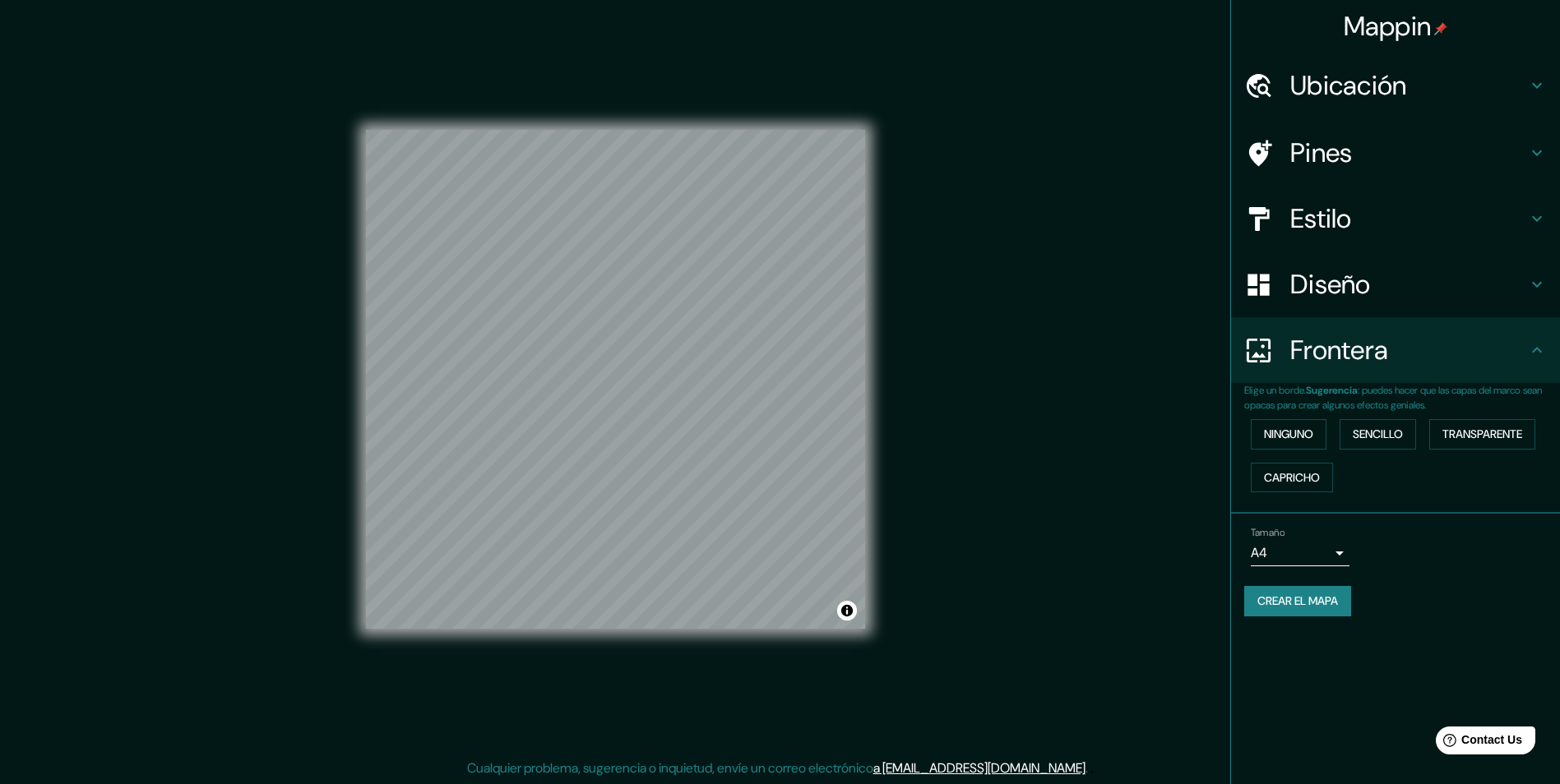
click at [1528, 352] on icon at bounding box center [1536, 350] width 19 height 19
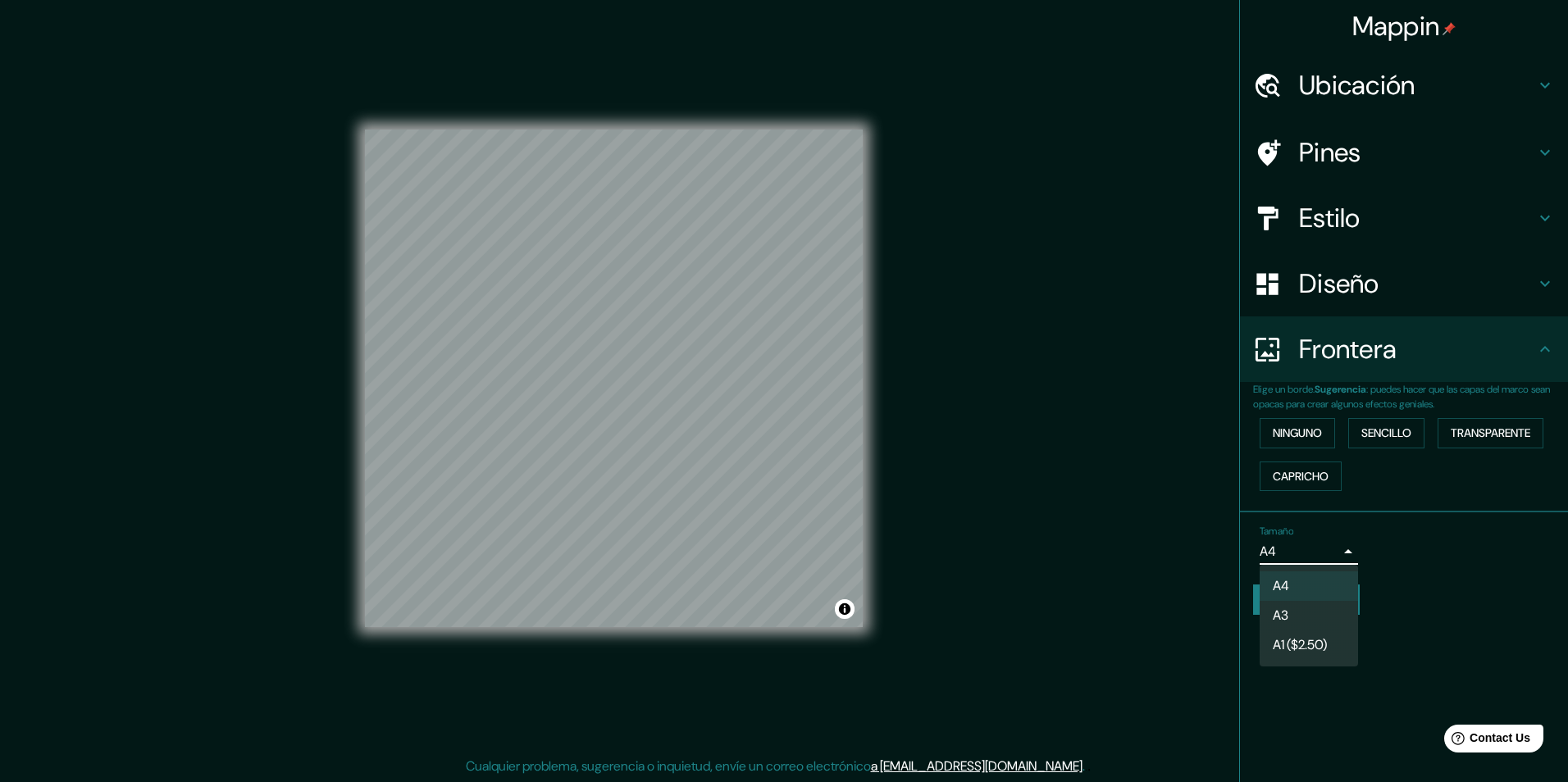
click at [1320, 541] on body "Mappin Ubicación [GEOGRAPHIC_DATA], [GEOGRAPHIC_DATA] [GEOGRAPHIC_DATA] [GEOGRA…" at bounding box center [784, 391] width 1568 height 782
click at [1312, 617] on li "A3" at bounding box center [1308, 616] width 98 height 30
click at [1291, 555] on body "Mappin Ubicación [GEOGRAPHIC_DATA], [GEOGRAPHIC_DATA] [GEOGRAPHIC_DATA] [GEOGRA…" at bounding box center [784, 391] width 1568 height 782
click at [1290, 654] on font "A1 ($2.50)" at bounding box center [1299, 645] width 54 height 19
click at [1284, 555] on body "Mappin Ubicación [GEOGRAPHIC_DATA], [GEOGRAPHIC_DATA] [GEOGRAPHIC_DATA] [GEOGRA…" at bounding box center [784, 391] width 1568 height 782
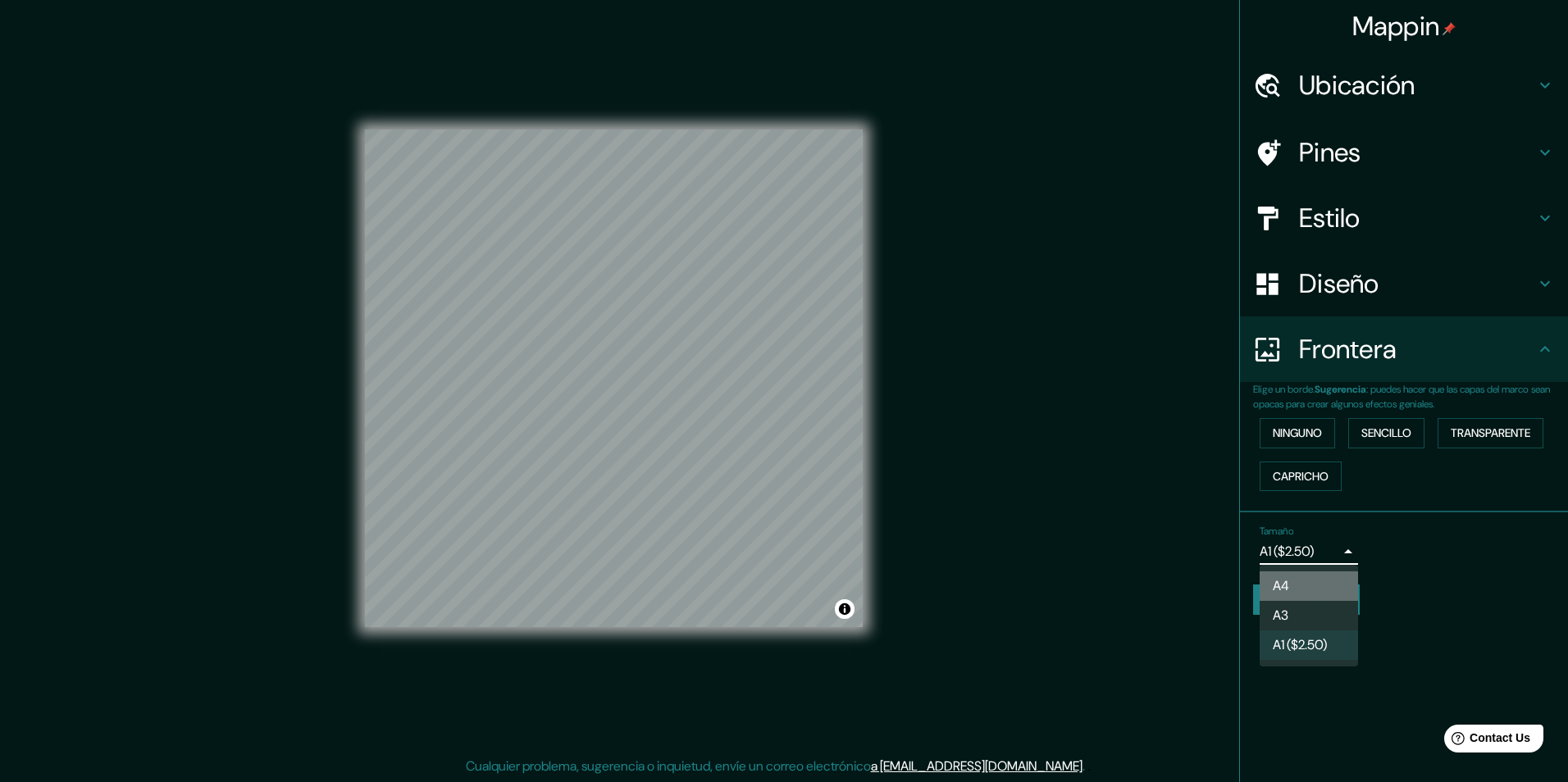
click at [1278, 579] on font "A4" at bounding box center [1280, 586] width 17 height 19
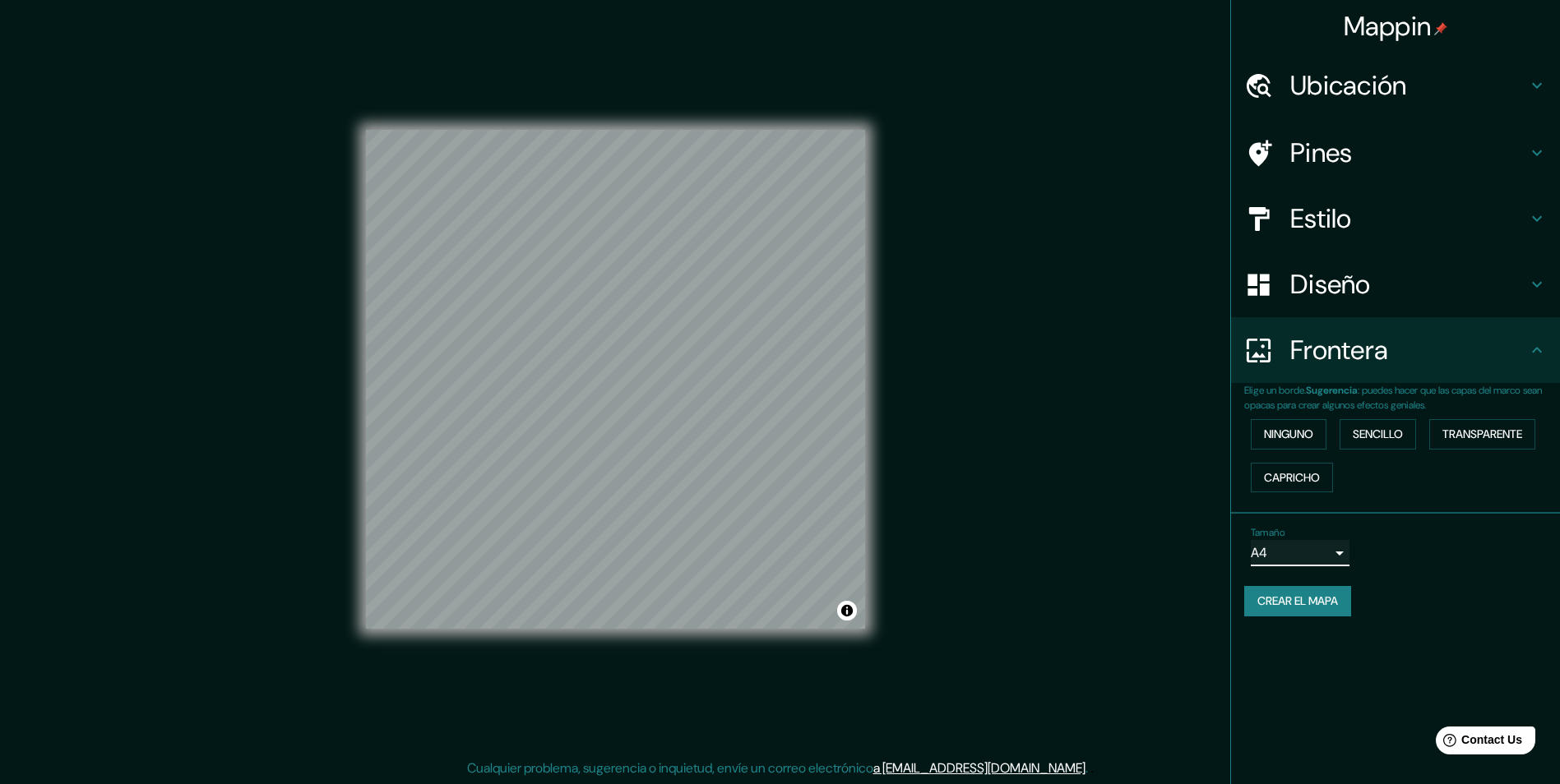
scroll to position [1, 0]
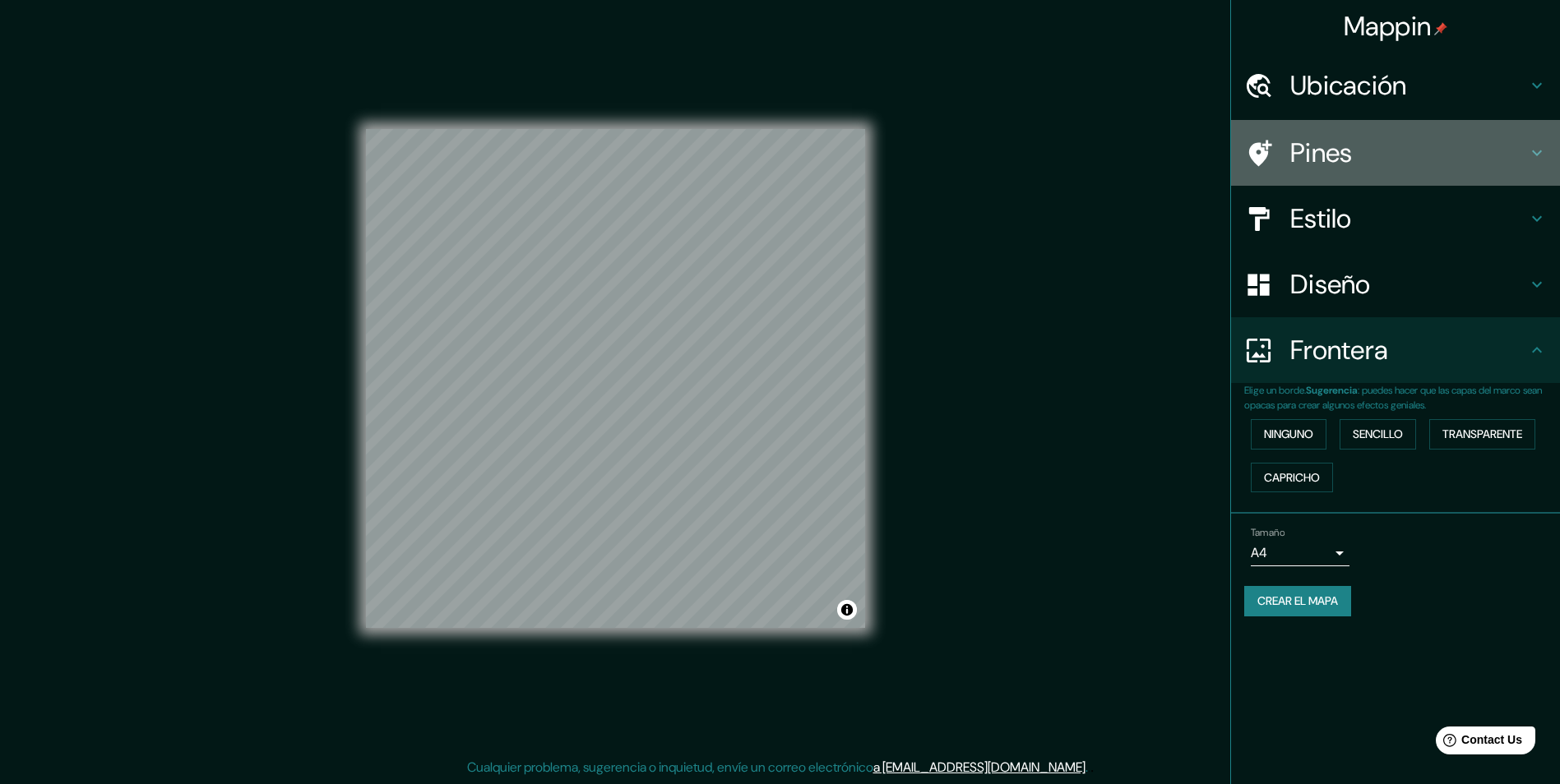
click at [1327, 160] on h4 "Pines" at bounding box center [1408, 153] width 237 height 32
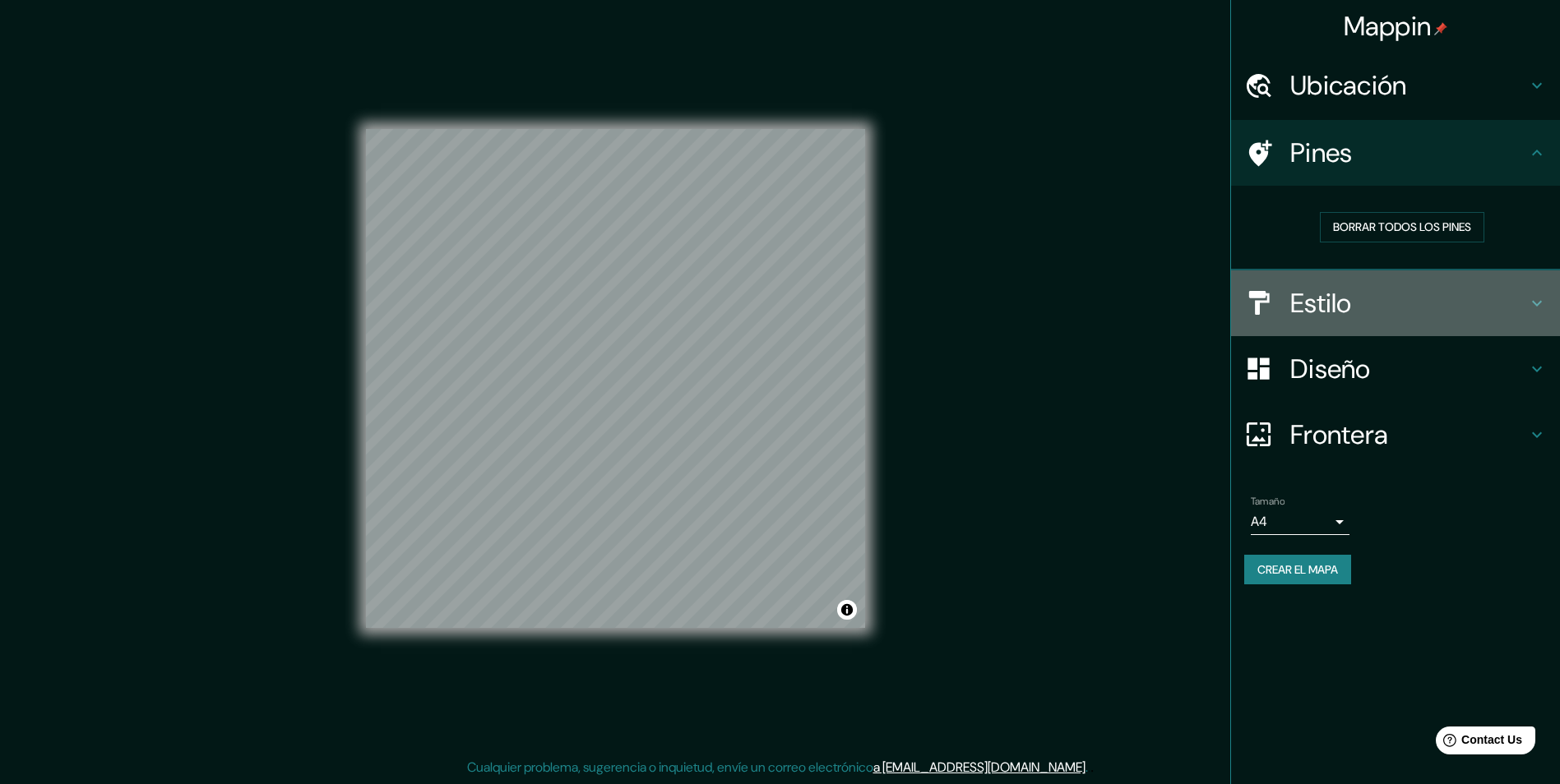
click at [1326, 320] on div "Estilo" at bounding box center [1395, 303] width 329 height 66
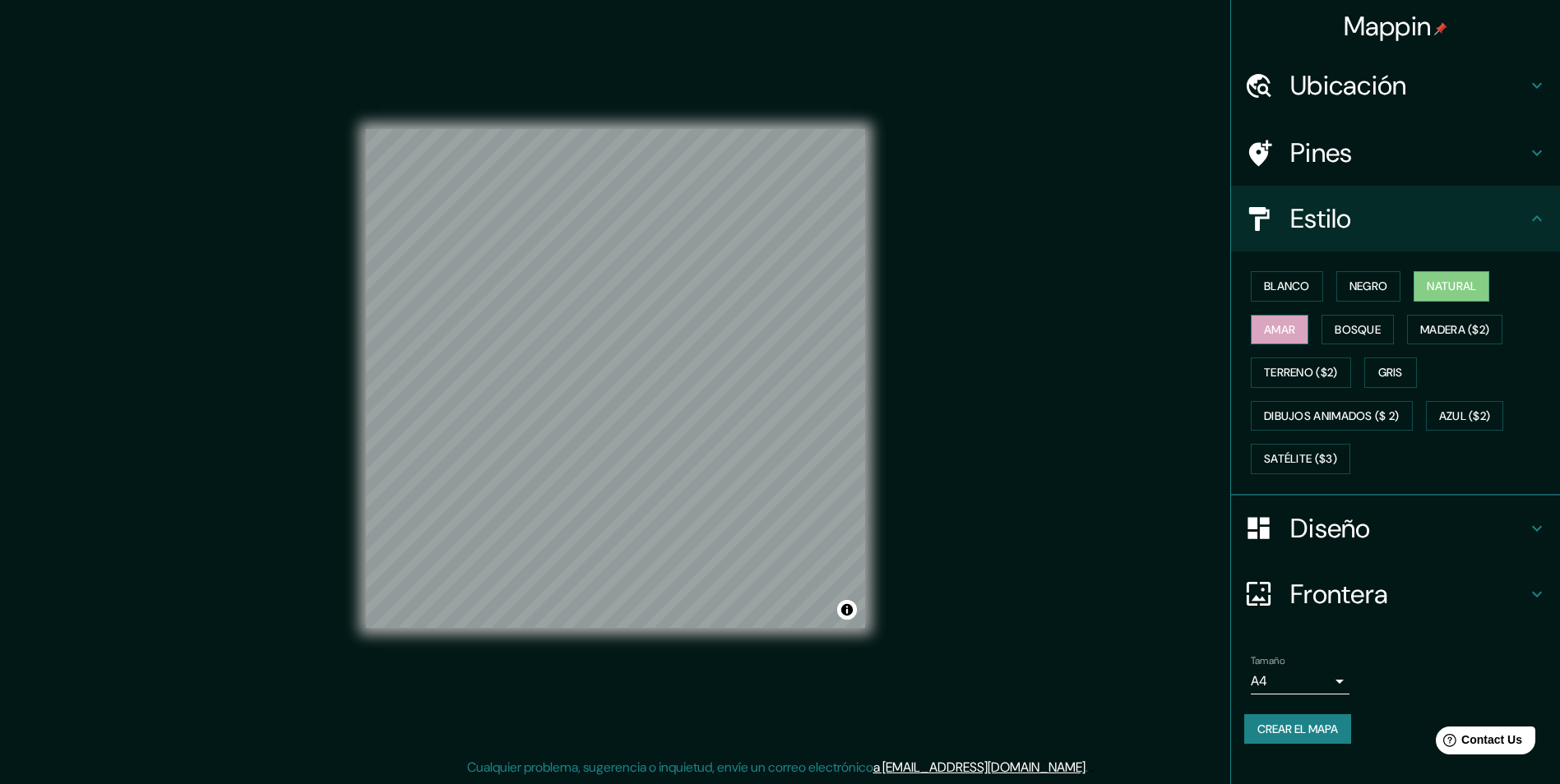
click at [1287, 336] on font "Amar" at bounding box center [1279, 330] width 32 height 20
click at [1430, 292] on button "Natural" at bounding box center [1451, 286] width 75 height 31
click at [1293, 720] on font "Crear el mapa" at bounding box center [1298, 729] width 81 height 20
click at [1306, 731] on div "Crear el mapa" at bounding box center [1395, 729] width 303 height 31
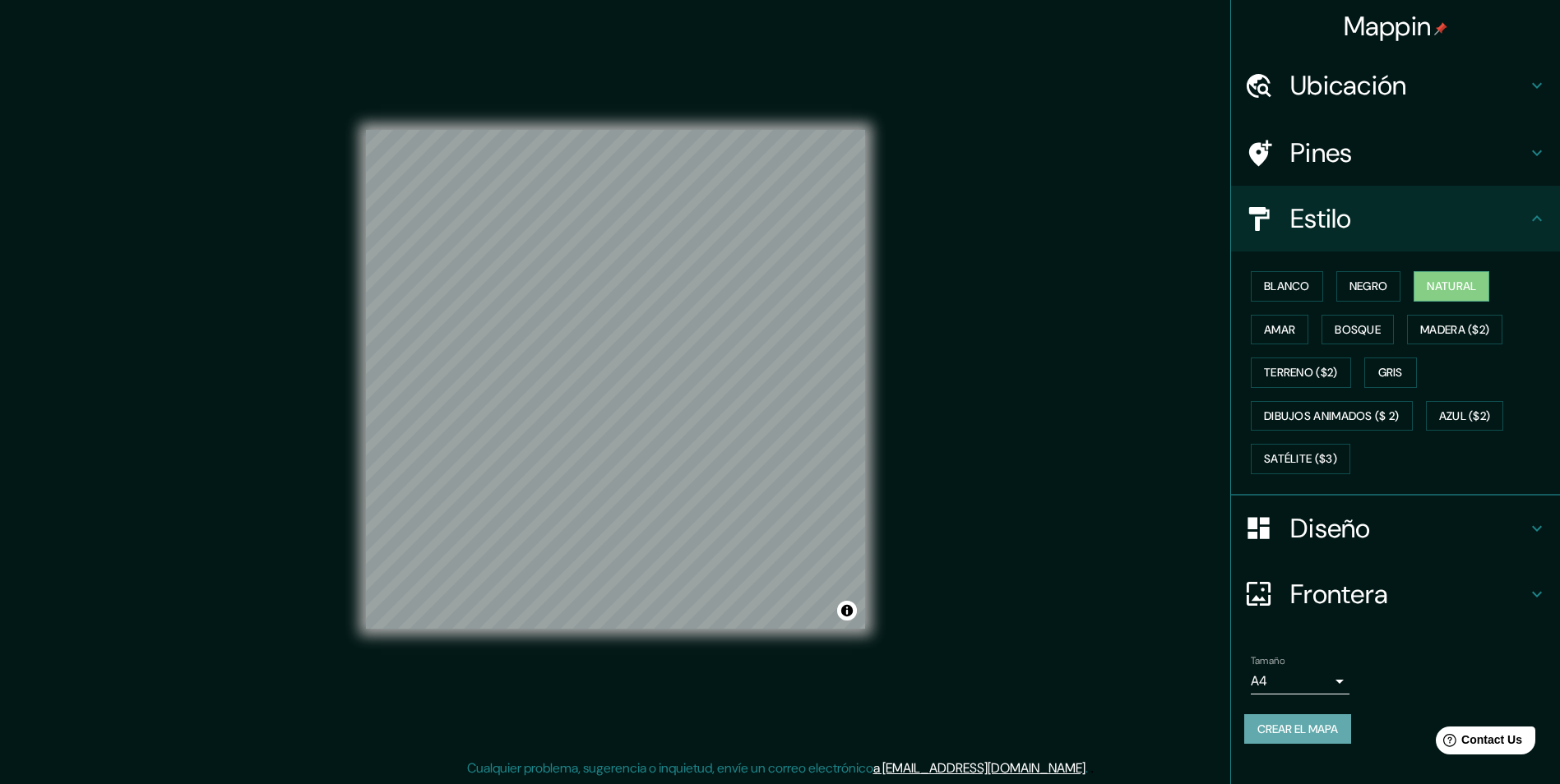
click at [1263, 721] on font "Crear el mapa" at bounding box center [1298, 729] width 81 height 20
click at [518, 285] on div at bounding box center [512, 283] width 13 height 13
click at [561, 478] on div at bounding box center [564, 481] width 13 height 13
click at [812, 408] on div at bounding box center [812, 411] width 13 height 13
click at [814, 410] on div at bounding box center [818, 410] width 13 height 13
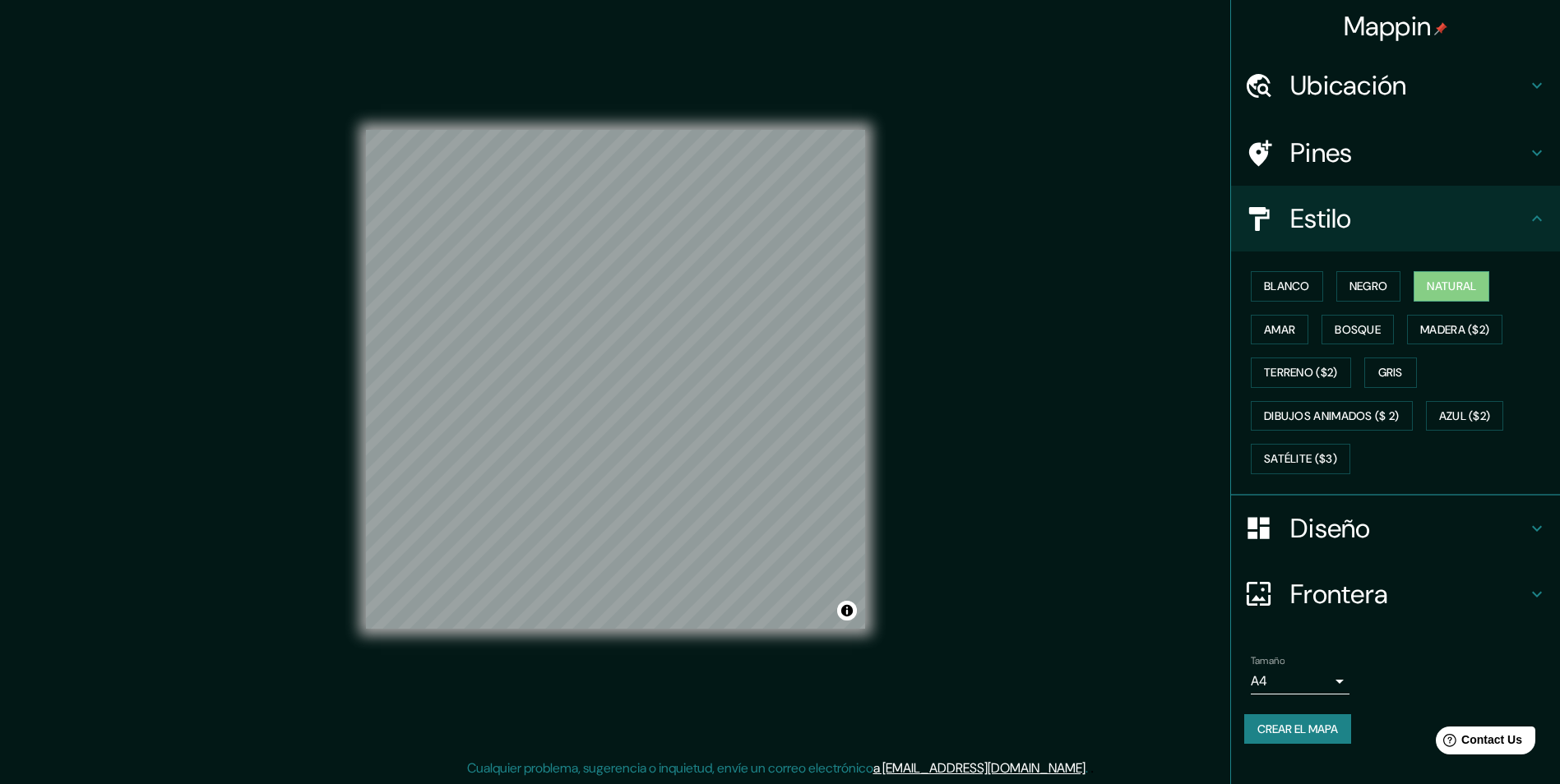
scroll to position [1, 0]
click at [1295, 283] on font "Blanco" at bounding box center [1286, 286] width 46 height 20
click at [1356, 323] on font "Bosque" at bounding box center [1357, 330] width 46 height 20
click at [1442, 336] on font "Madera ($2)" at bounding box center [1454, 330] width 69 height 20
click at [1284, 341] on button "Amar" at bounding box center [1279, 330] width 58 height 31
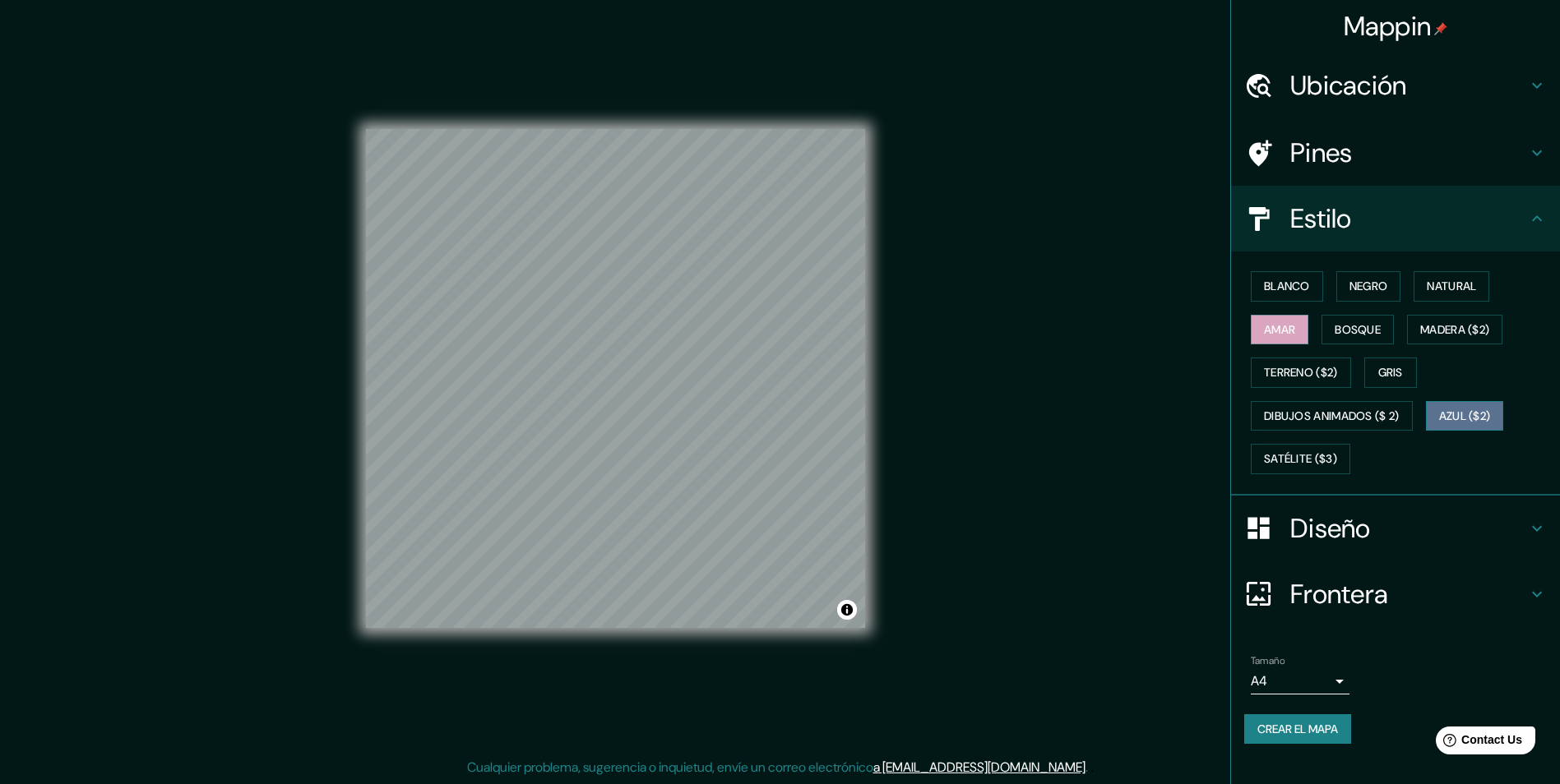
click at [1491, 413] on font "Azul ($2)" at bounding box center [1464, 416] width 52 height 20
click at [1286, 454] on font "Satélite ($3)" at bounding box center [1299, 459] width 73 height 20
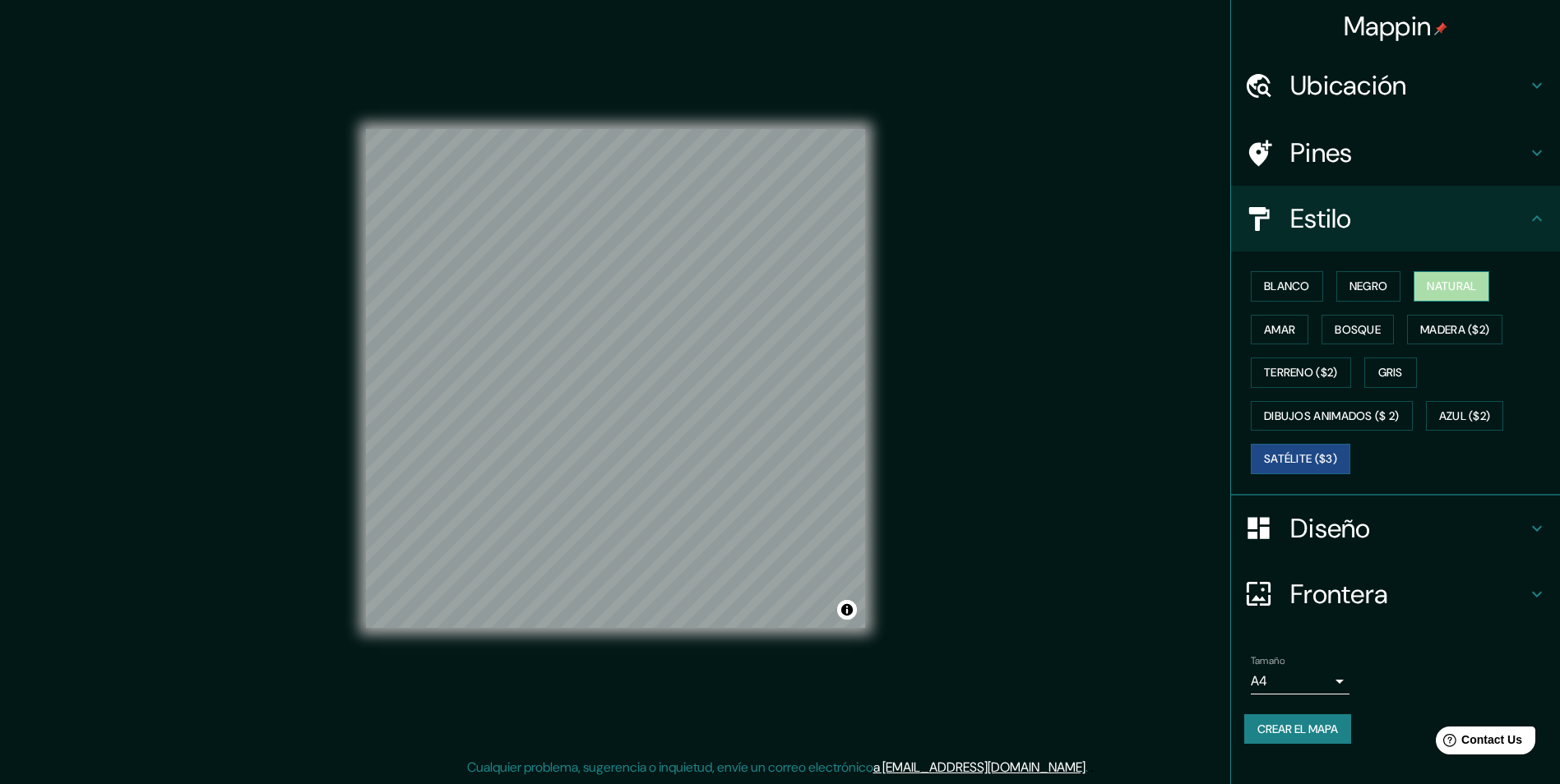
click at [1443, 284] on font "Natural" at bounding box center [1451, 286] width 49 height 20
click at [1313, 459] on font "Satélite ($3)" at bounding box center [1299, 459] width 73 height 20
click at [1460, 296] on font "Natural" at bounding box center [1451, 286] width 49 height 20
click at [1263, 460] on button "Satélite ($3)" at bounding box center [1299, 459] width 99 height 31
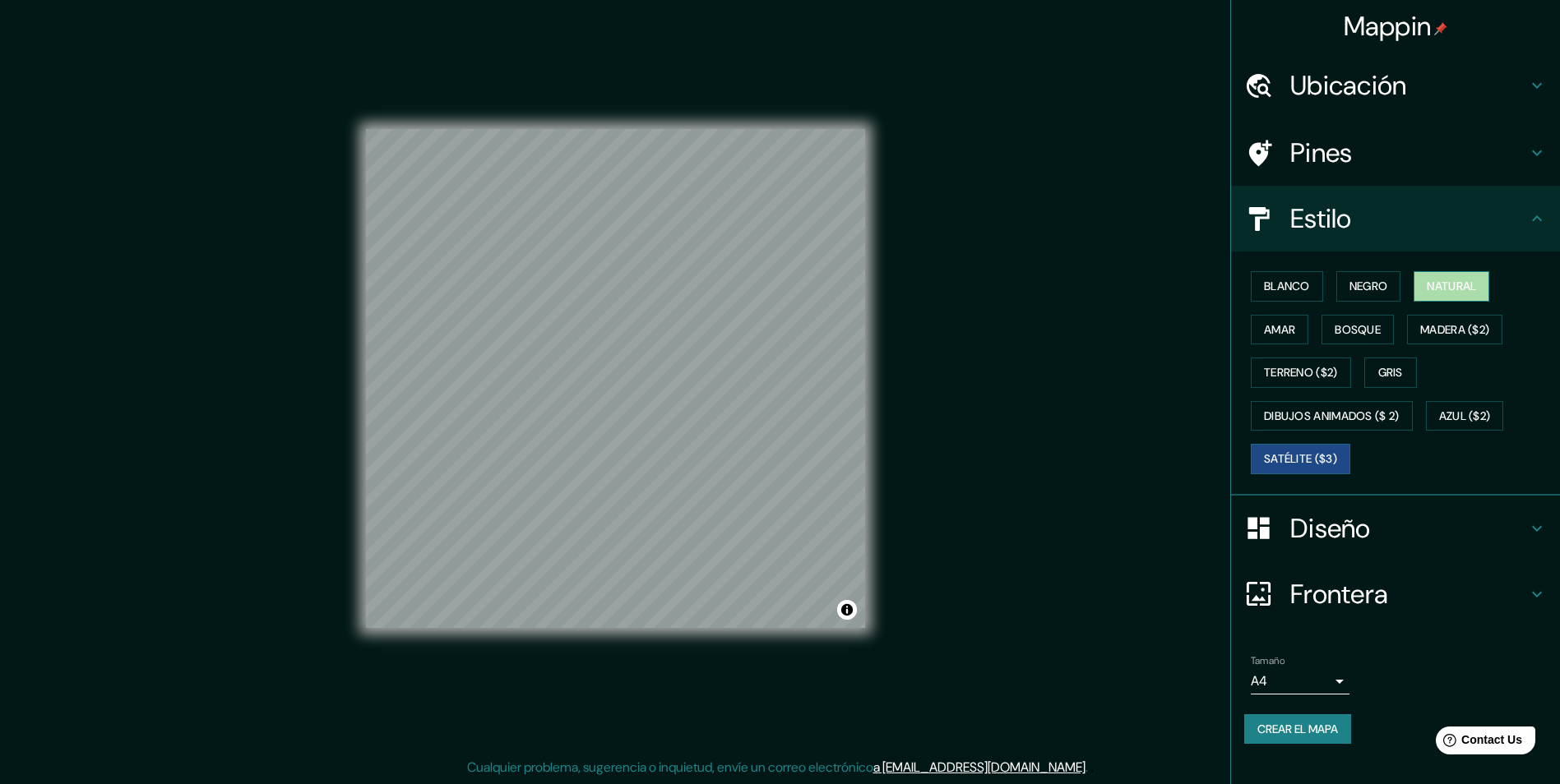
click at [1467, 287] on font "Natural" at bounding box center [1451, 286] width 49 height 20
click at [1278, 445] on button "Satélite ($3)" at bounding box center [1299, 459] width 99 height 31
click at [1299, 281] on font "Blanco" at bounding box center [1286, 286] width 46 height 20
click at [1356, 281] on font "Negro" at bounding box center [1369, 286] width 39 height 20
click at [1313, 282] on button "Blanco" at bounding box center [1286, 286] width 72 height 31
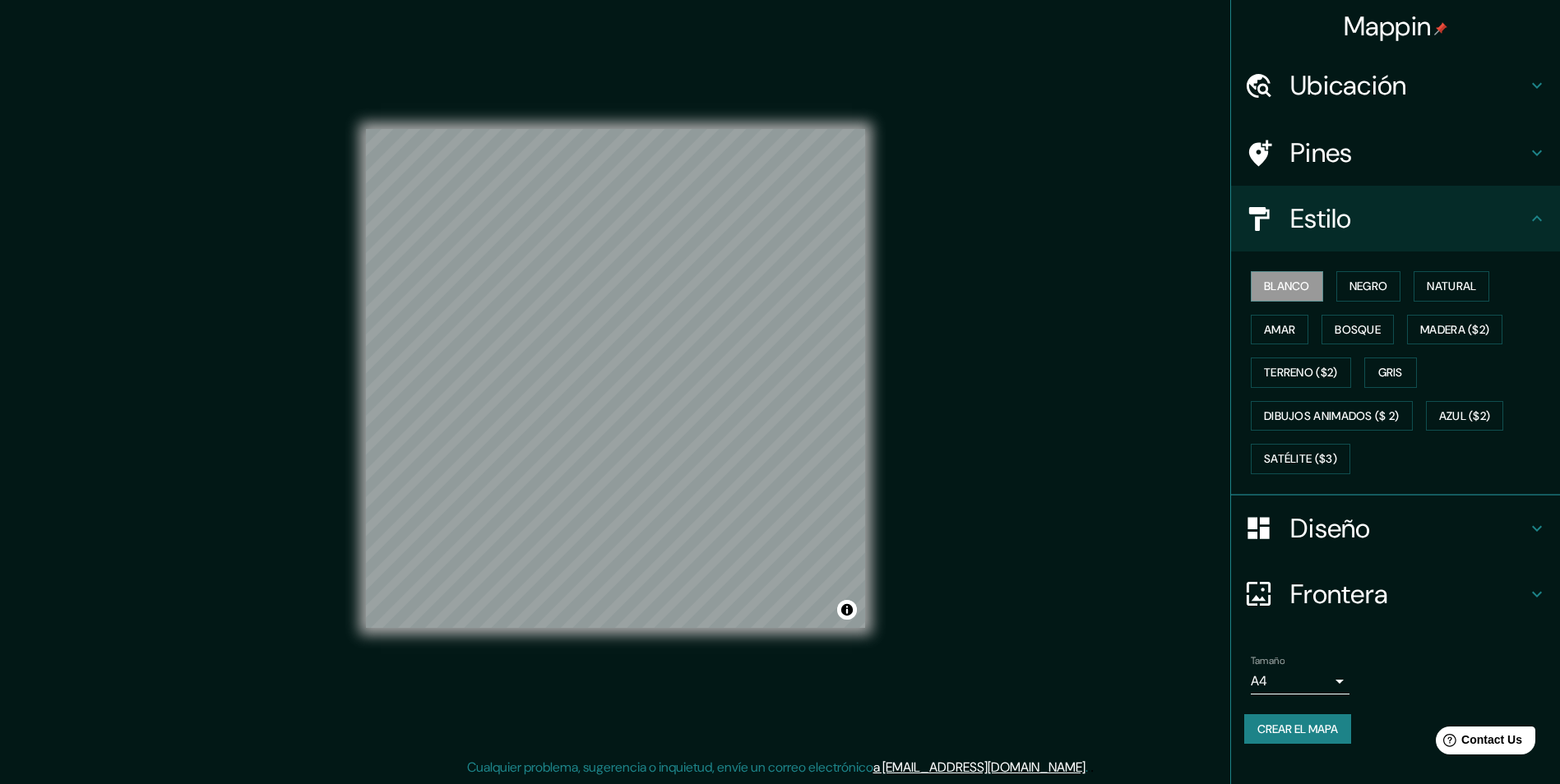
scroll to position [0, 0]
click at [1274, 719] on font "Crear el mapa" at bounding box center [1298, 729] width 81 height 20
click at [1401, 280] on button "Negro" at bounding box center [1369, 286] width 65 height 31
click at [1285, 289] on font "Blanco" at bounding box center [1286, 286] width 46 height 20
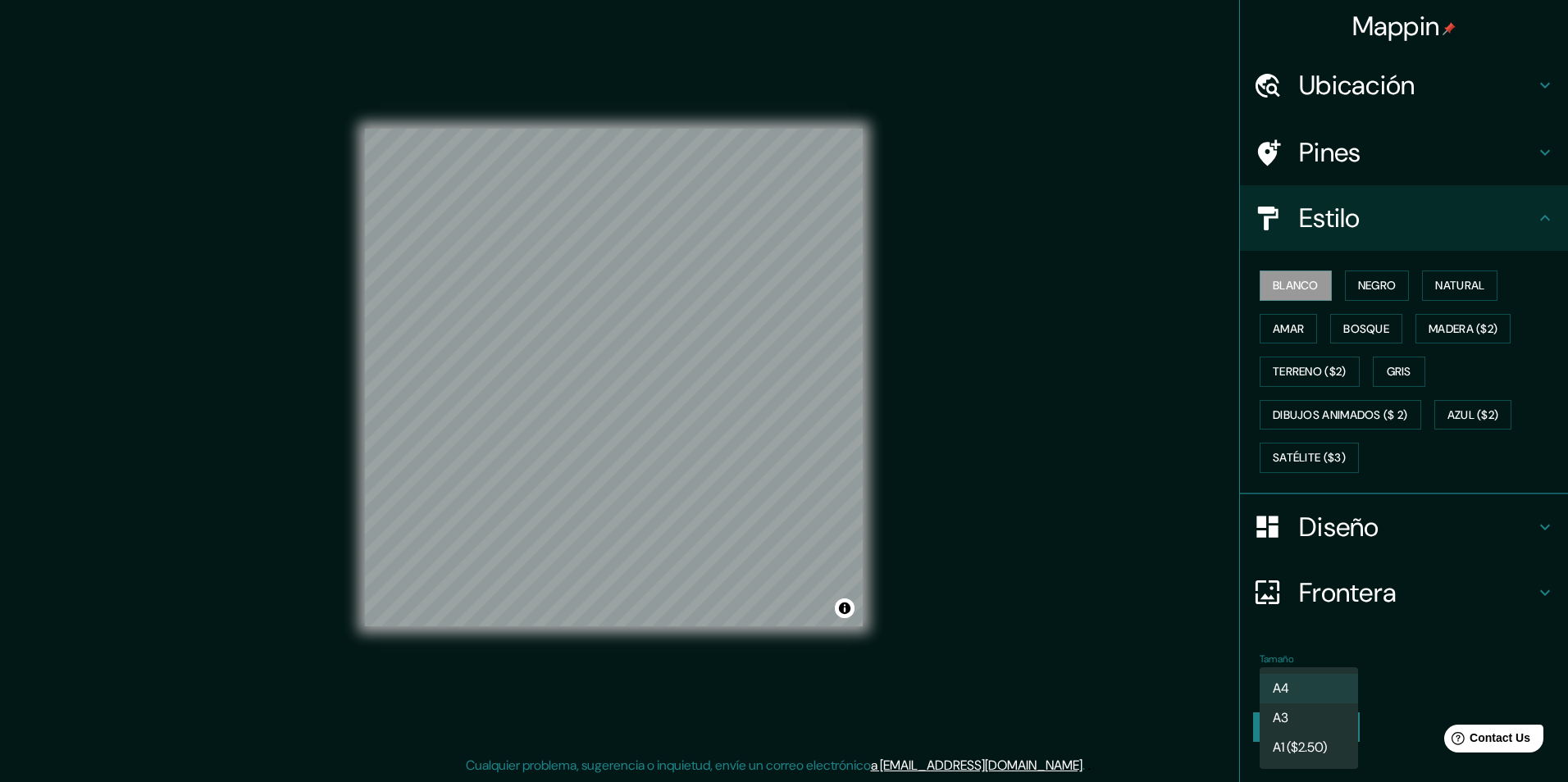
click at [1318, 685] on body "Mappin Ubicación [GEOGRAPHIC_DATA], [GEOGRAPHIC_DATA] [GEOGRAPHIC_DATA] [GEOGRA…" at bounding box center [784, 390] width 1568 height 782
click at [1315, 717] on li "A3" at bounding box center [1308, 718] width 98 height 30
type input "a4"
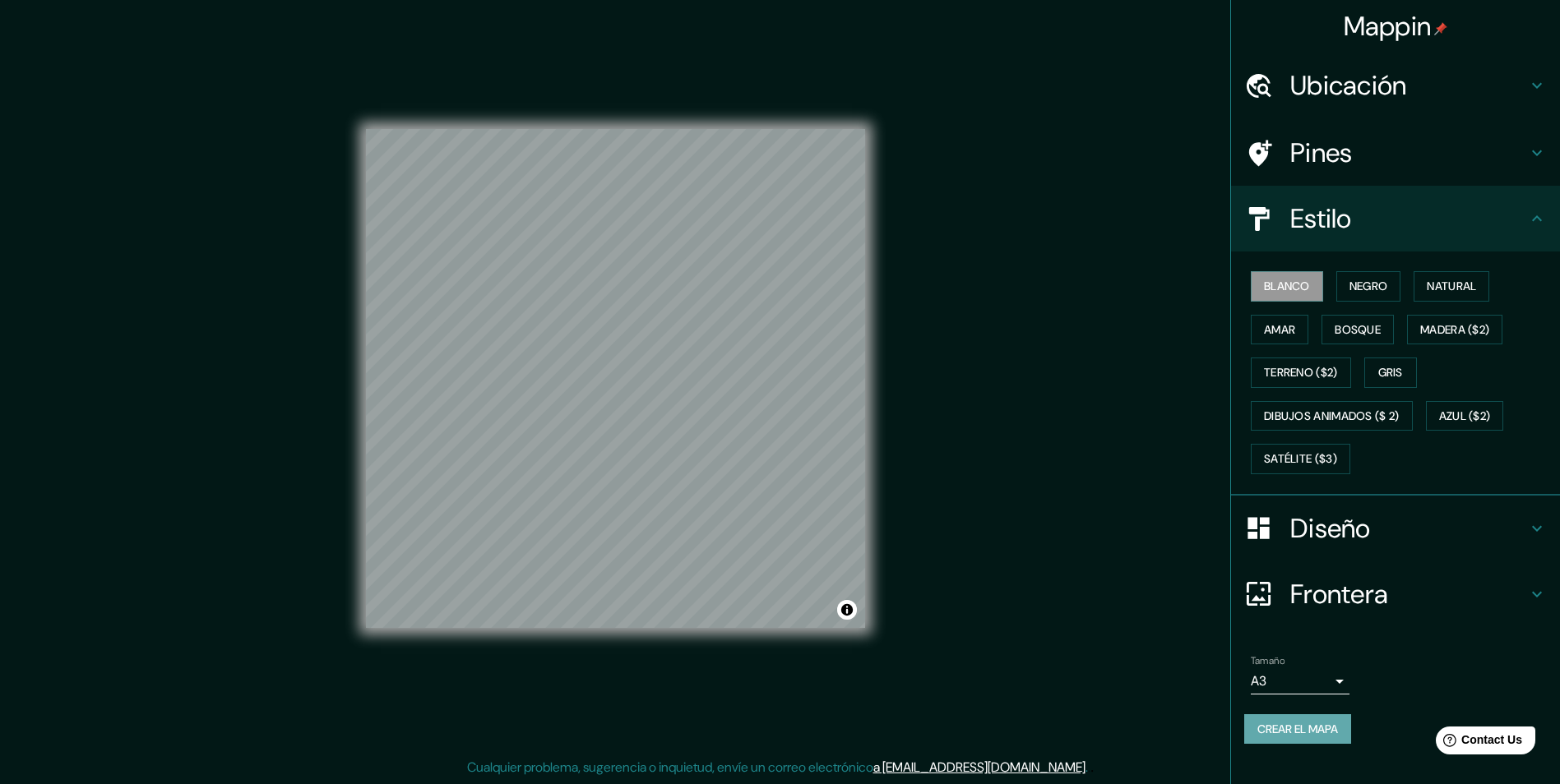
click at [1313, 725] on font "Crear el mapa" at bounding box center [1298, 729] width 81 height 20
click at [1437, 274] on button "Natural" at bounding box center [1451, 286] width 75 height 31
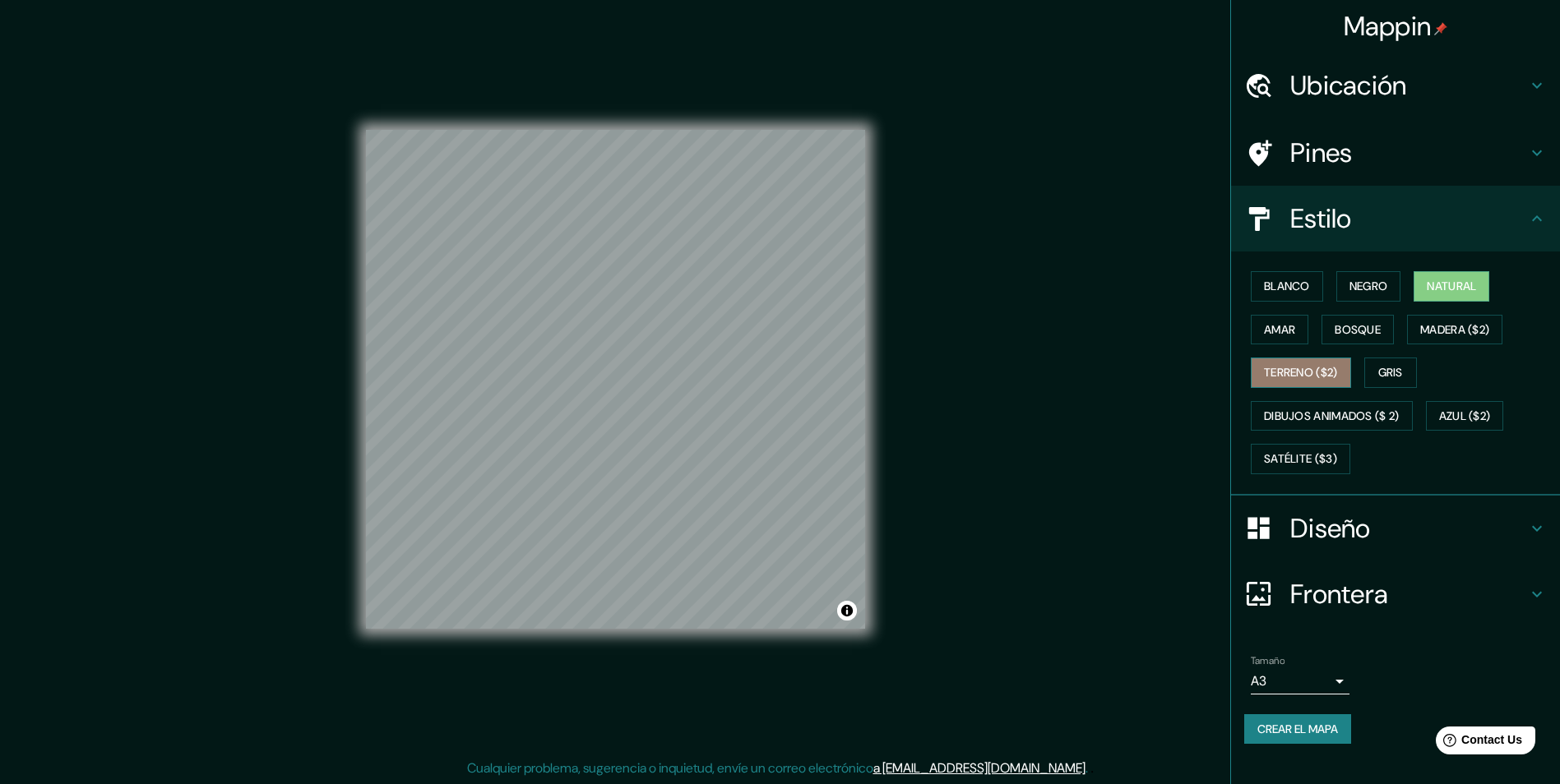
click at [1273, 374] on font "Terreno ($2)" at bounding box center [1300, 372] width 74 height 20
click at [1374, 367] on button "Gris" at bounding box center [1391, 373] width 53 height 31
click at [1309, 370] on font "Terreno ($2)" at bounding box center [1300, 372] width 74 height 20
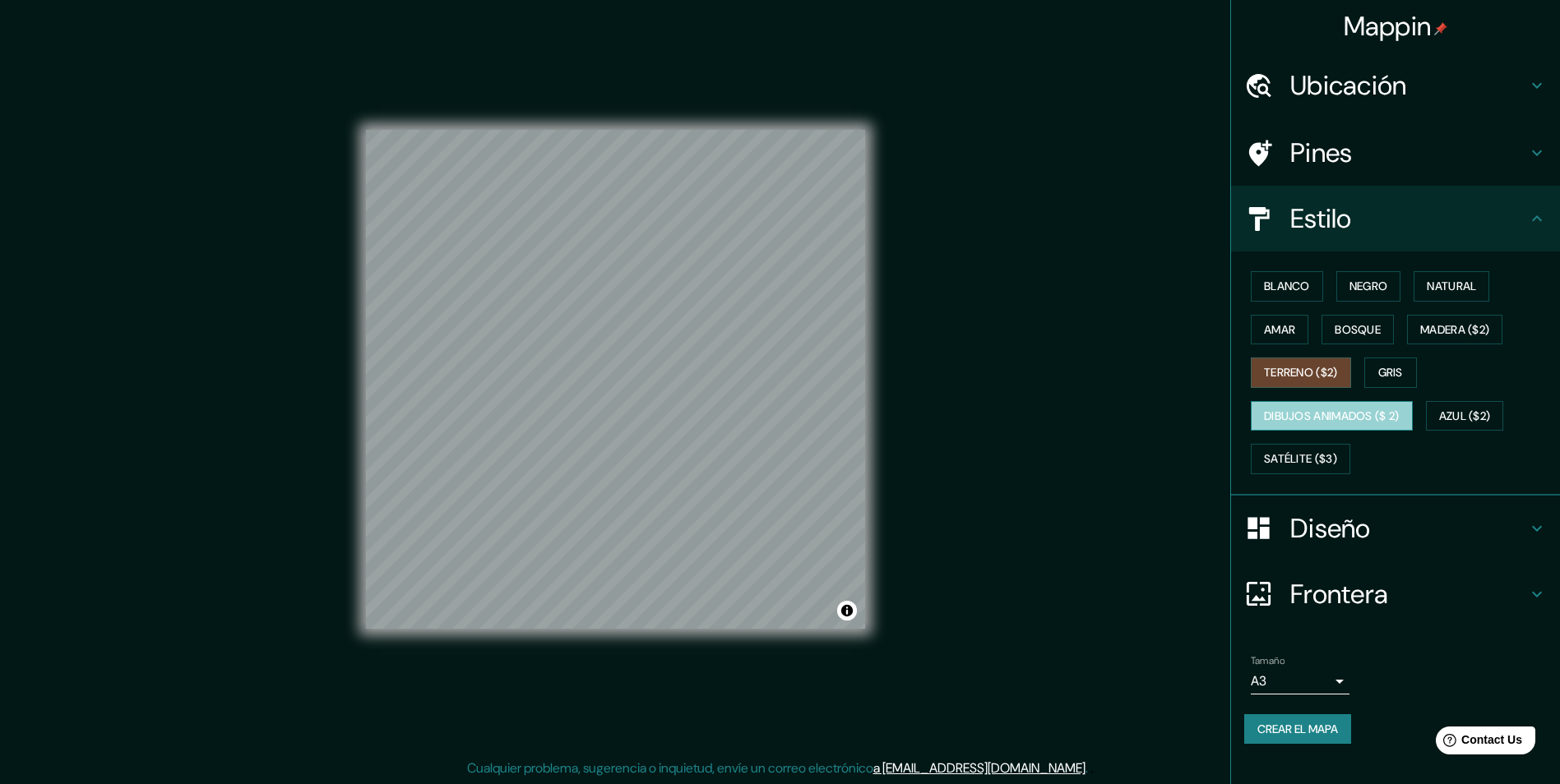
click at [1296, 410] on font "Dibujos animados ($ 2)" at bounding box center [1331, 416] width 136 height 20
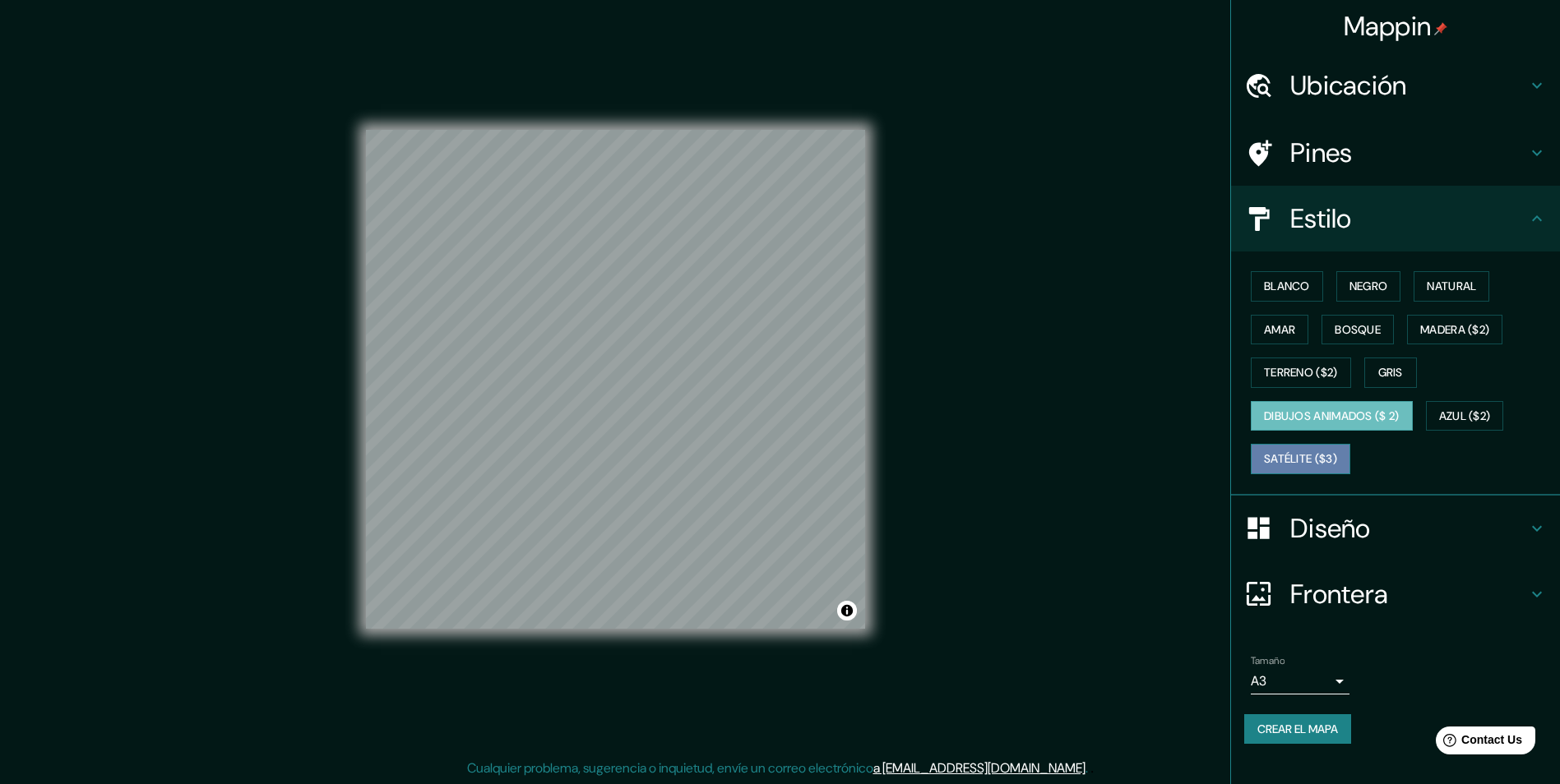
click at [1306, 450] on font "Satélite ($3)" at bounding box center [1299, 459] width 73 height 20
click at [1466, 406] on font "Azul ($2)" at bounding box center [1464, 416] width 52 height 20
